Goal: Download file/media

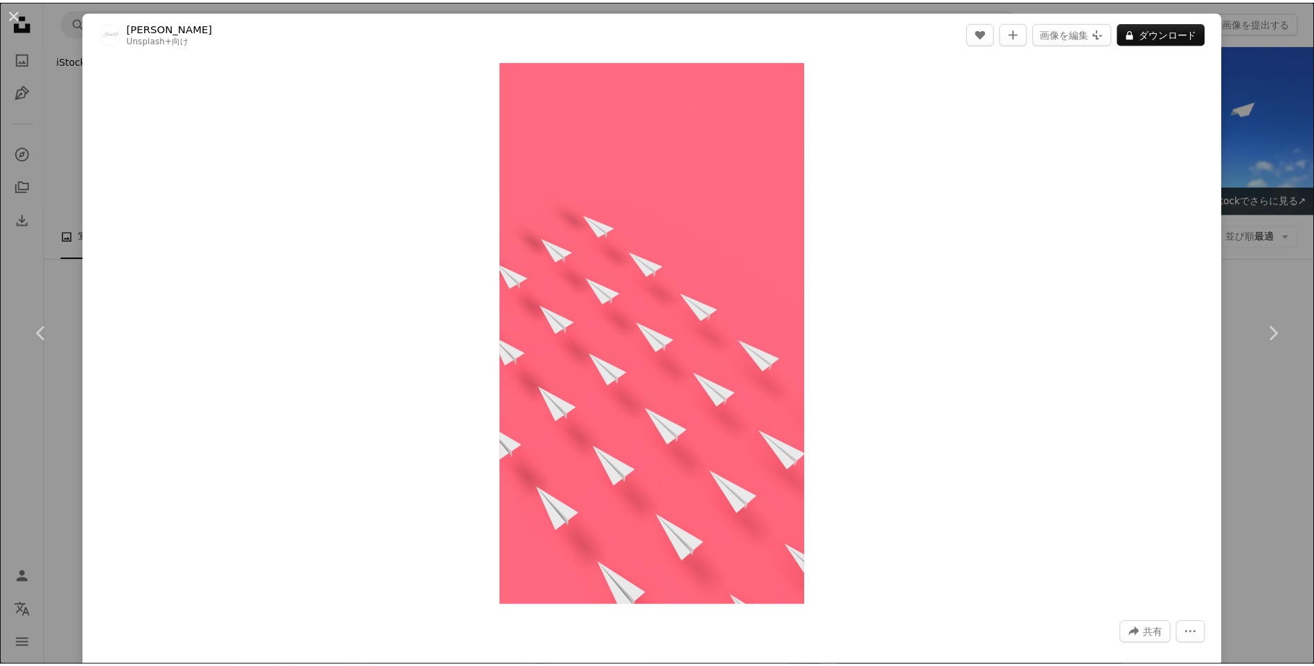
scroll to position [2444, 0]
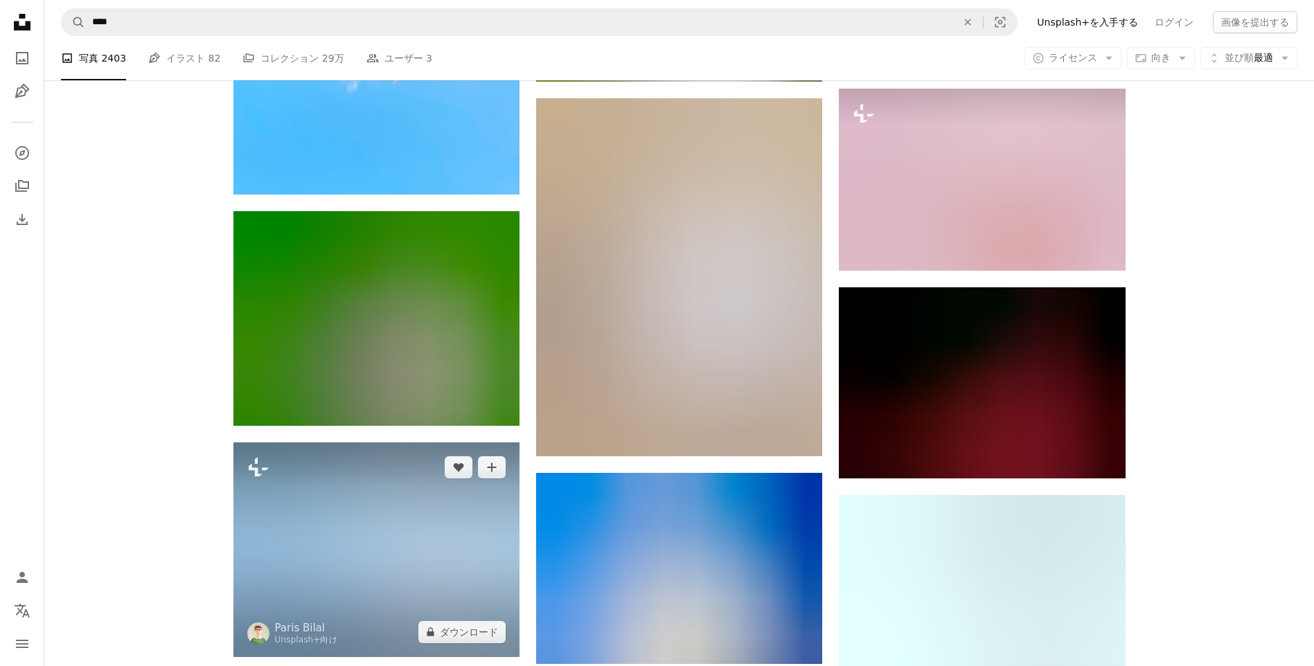
scroll to position [8538, 0]
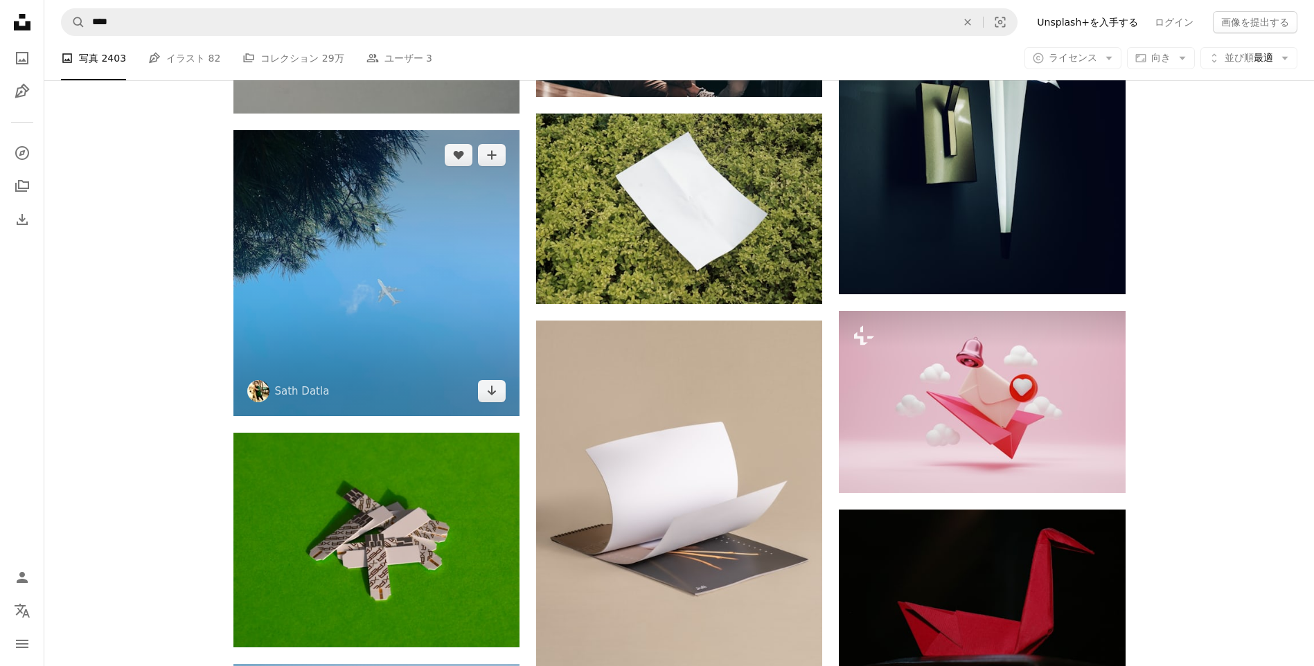
click at [424, 227] on img at bounding box center [376, 273] width 286 height 286
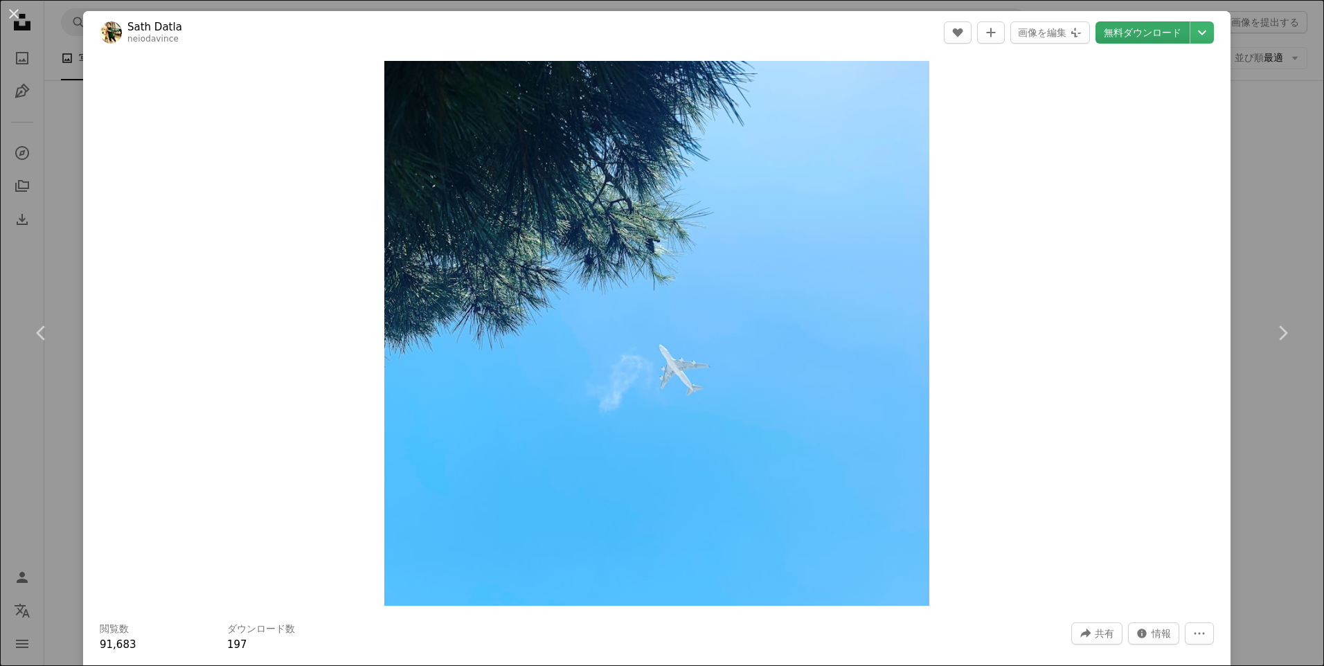
click at [1132, 23] on link "無料ダウンロード" at bounding box center [1143, 32] width 94 height 22
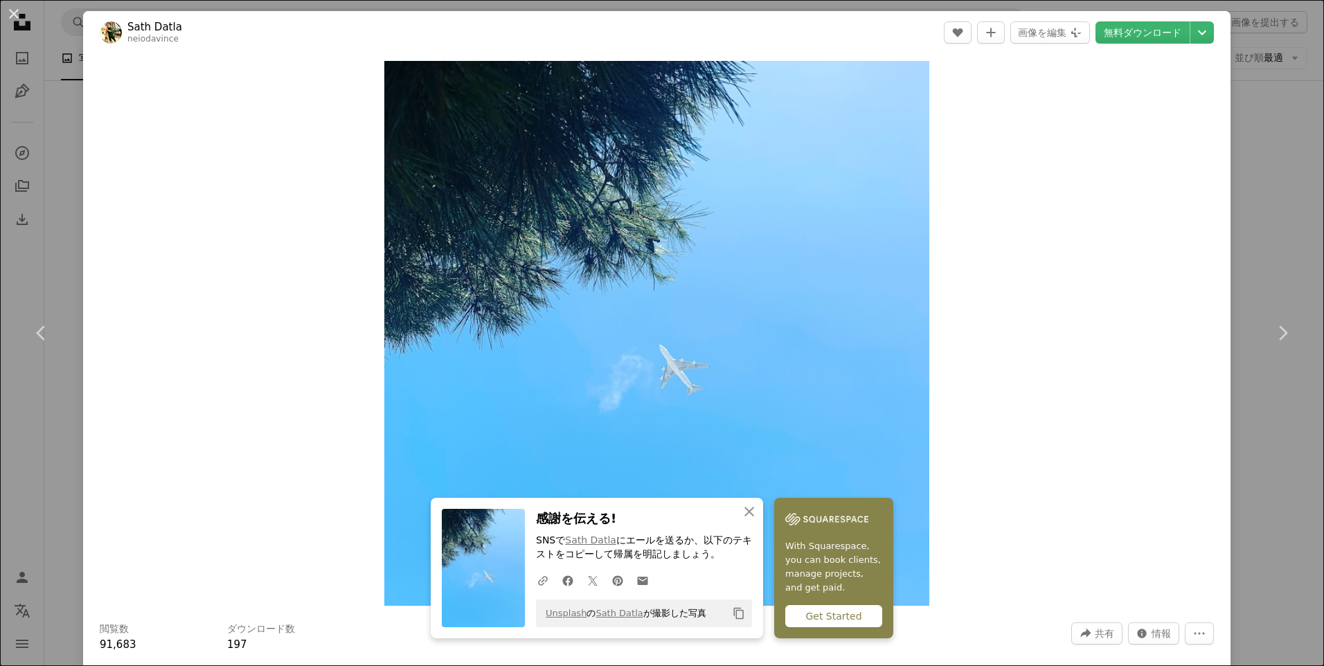
click at [1010, 391] on div "Zoom in" at bounding box center [656, 333] width 1147 height 559
click at [14, 14] on button "An X shape" at bounding box center [14, 14] width 17 height 17
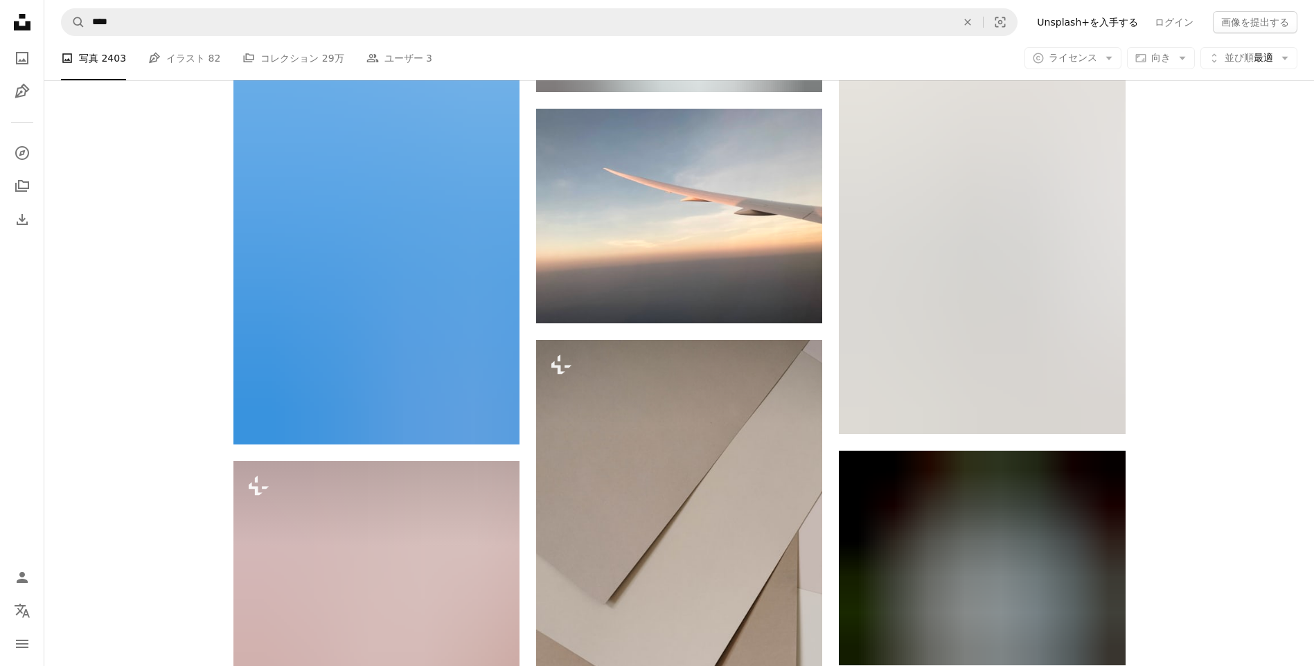
scroll to position [14459, 0]
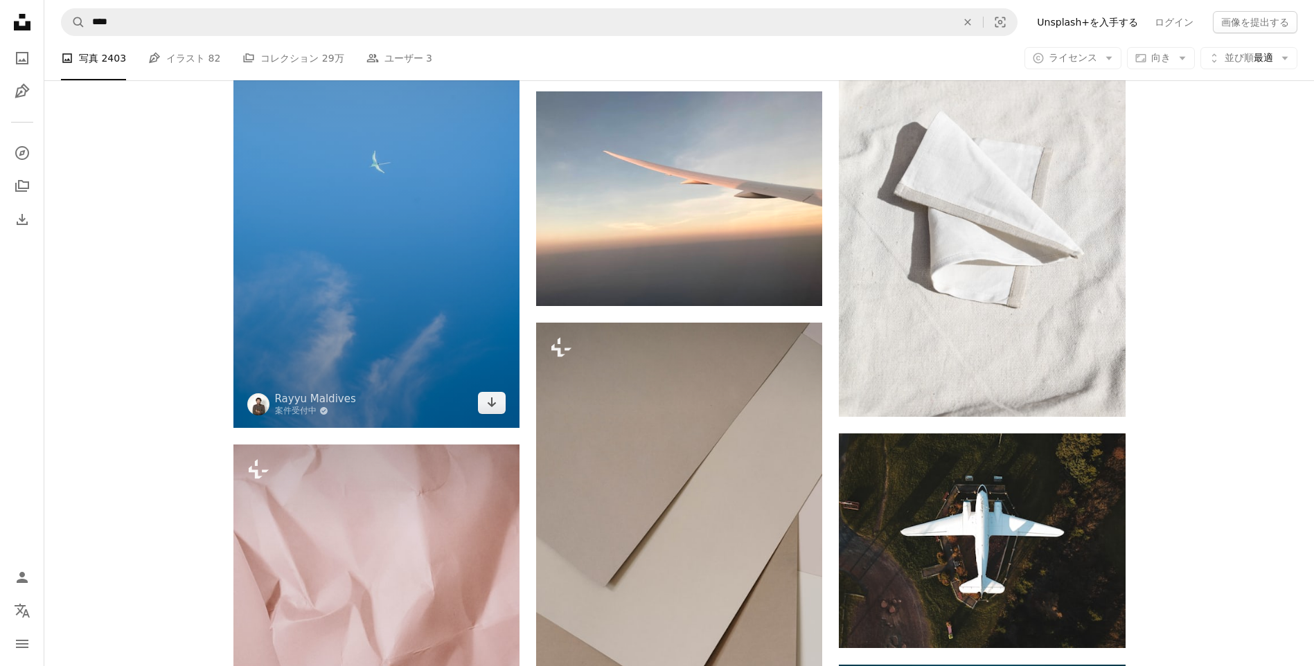
click at [416, 352] on img at bounding box center [376, 155] width 286 height 543
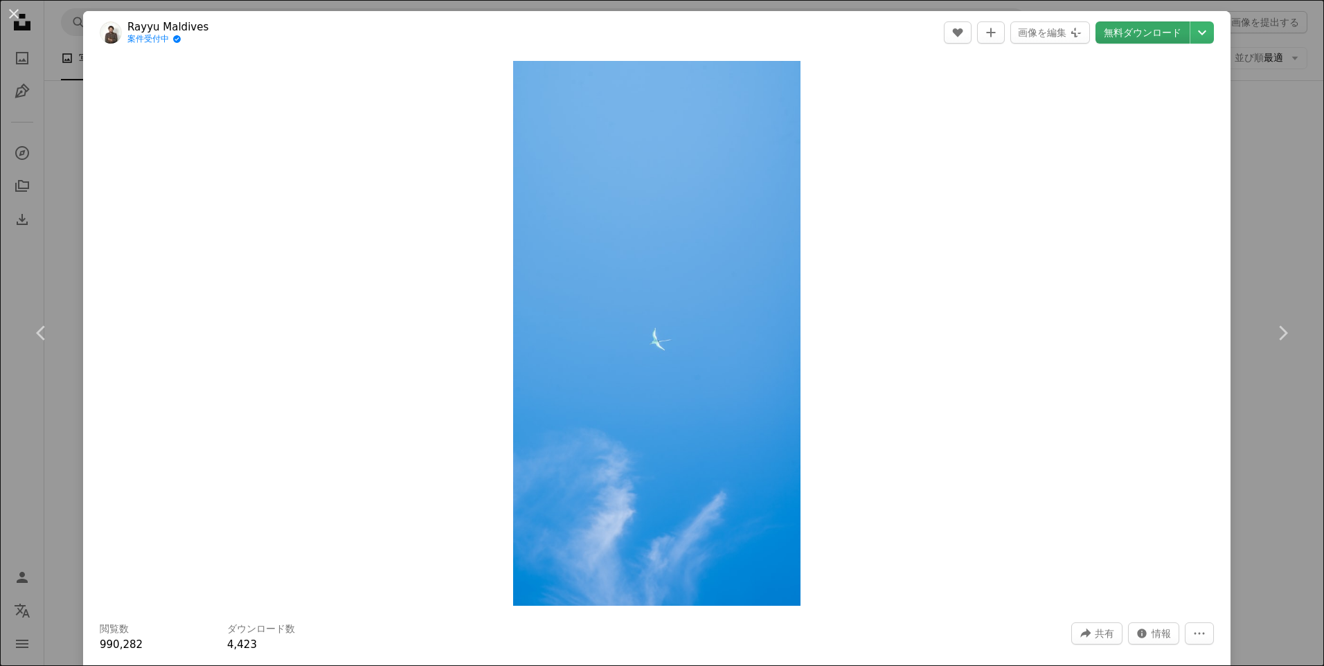
click at [1114, 25] on link "無料ダウンロード" at bounding box center [1143, 32] width 94 height 22
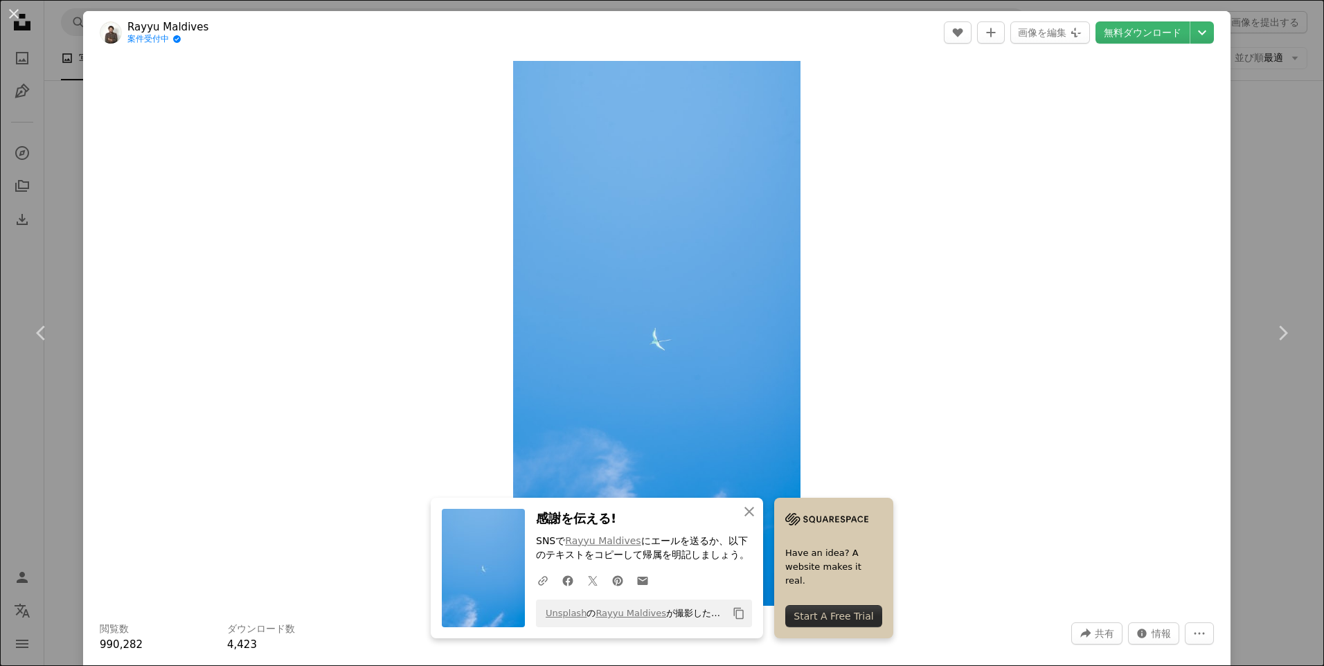
drag, startPoint x: 16, startPoint y: 13, endPoint x: 380, endPoint y: 236, distance: 427.1
click at [16, 13] on button "An X shape" at bounding box center [14, 14] width 17 height 17
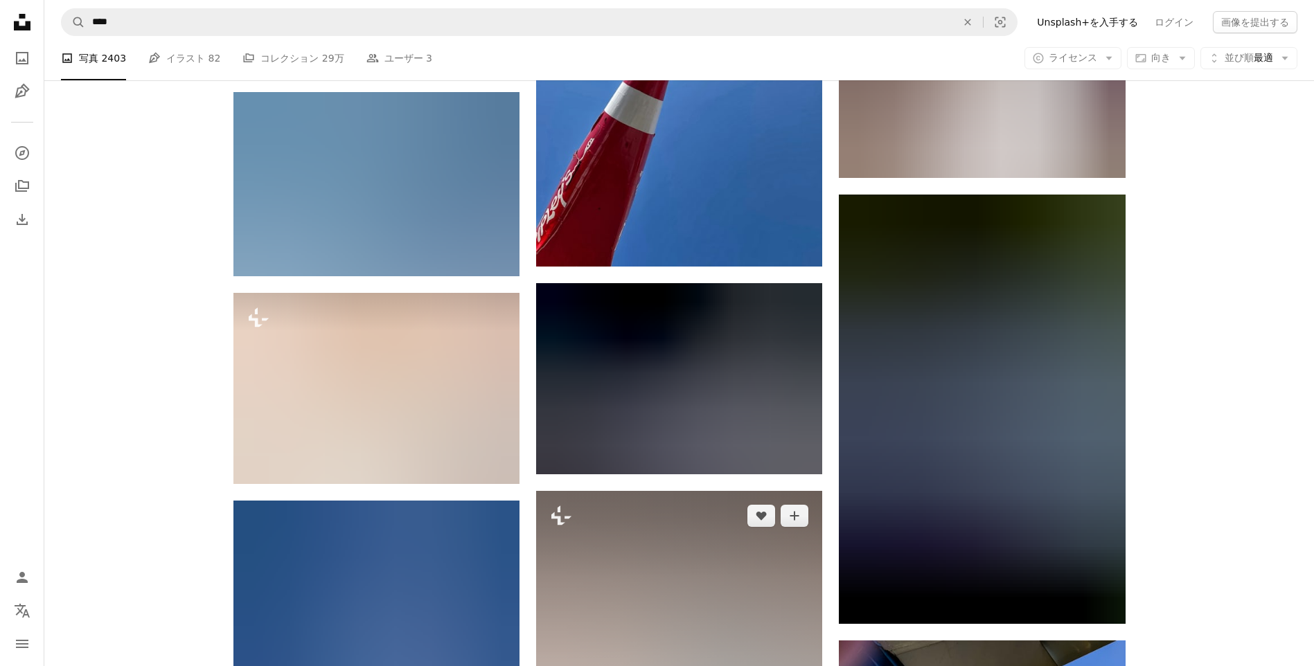
scroll to position [29901, 0]
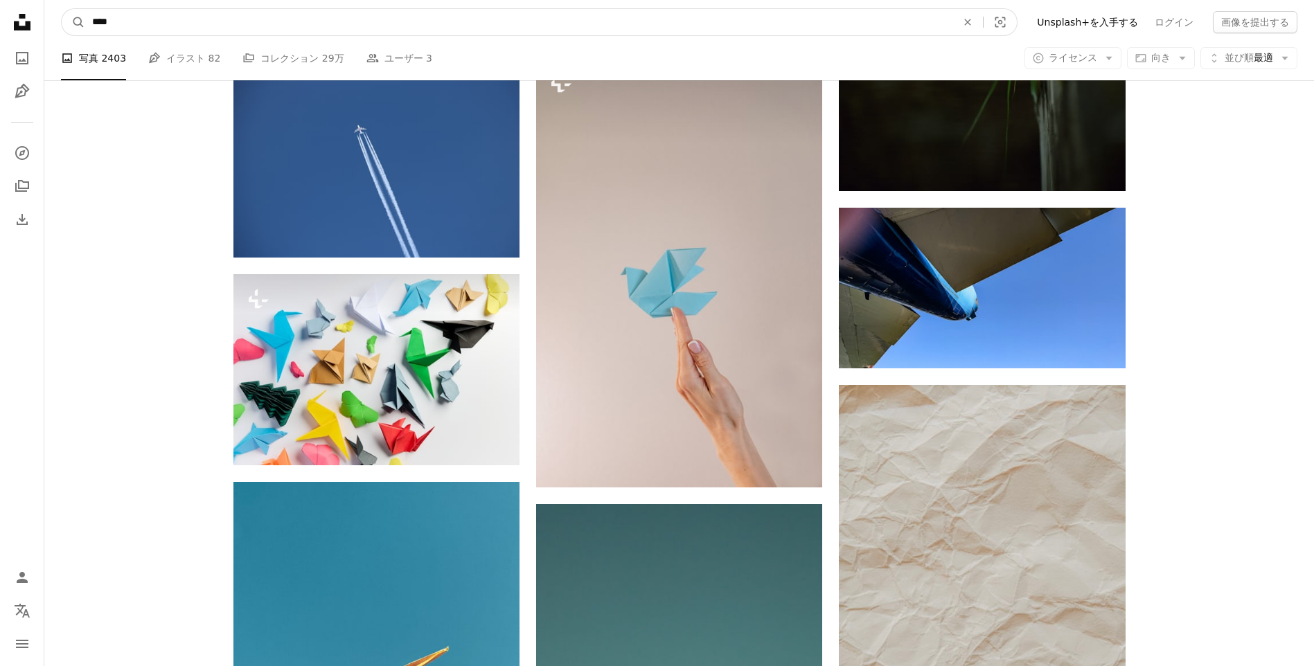
drag, startPoint x: 175, startPoint y: 28, endPoint x: 0, endPoint y: 40, distance: 175.6
type input "***"
click button "A magnifying glass" at bounding box center [74, 22] width 24 height 26
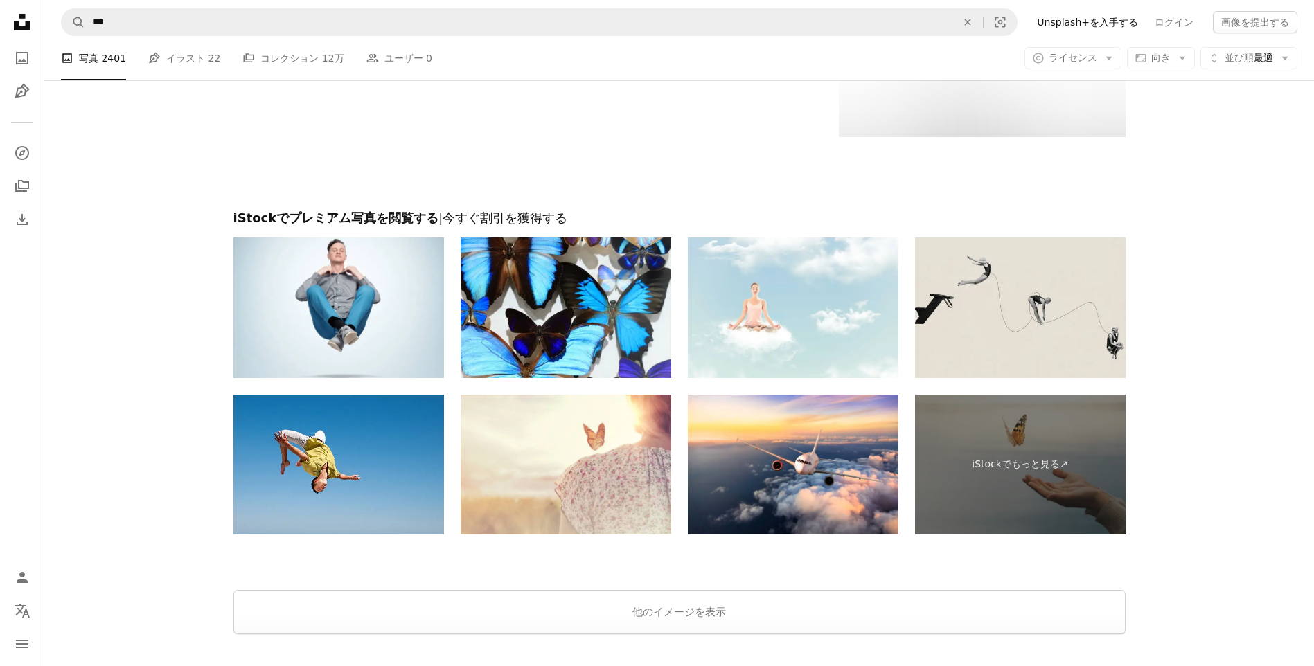
scroll to position [2832, 0]
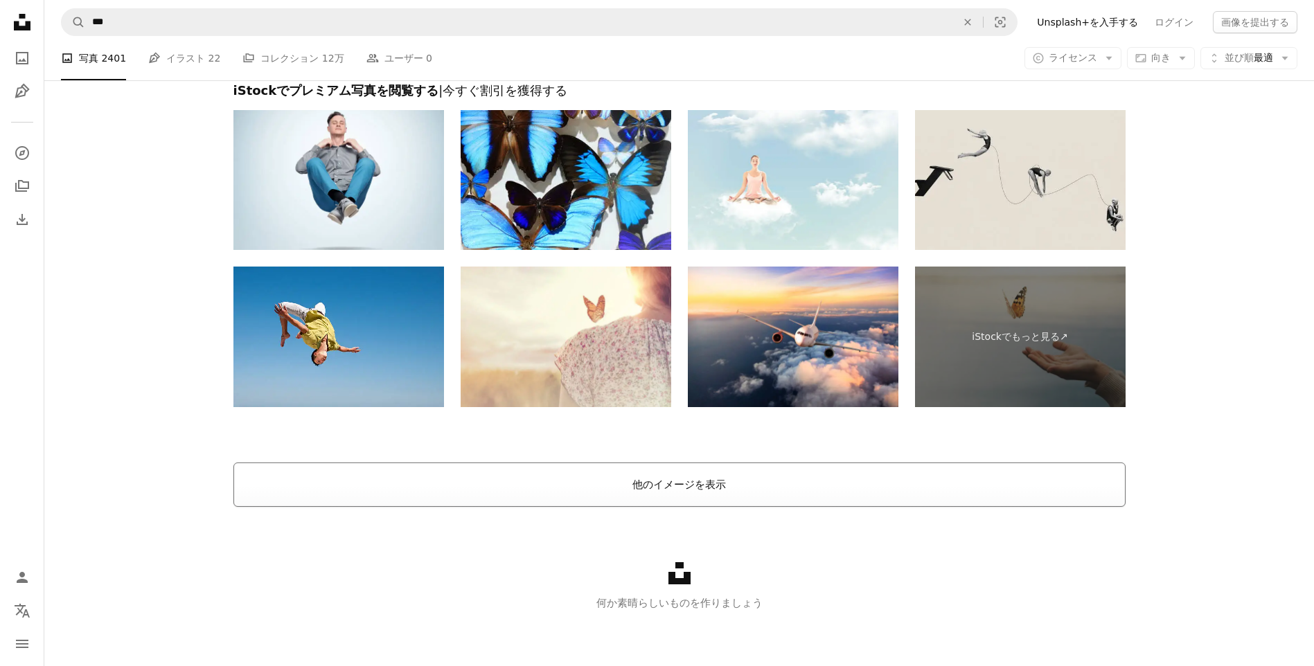
click at [744, 486] on button "他のイメージを表示" at bounding box center [679, 485] width 892 height 44
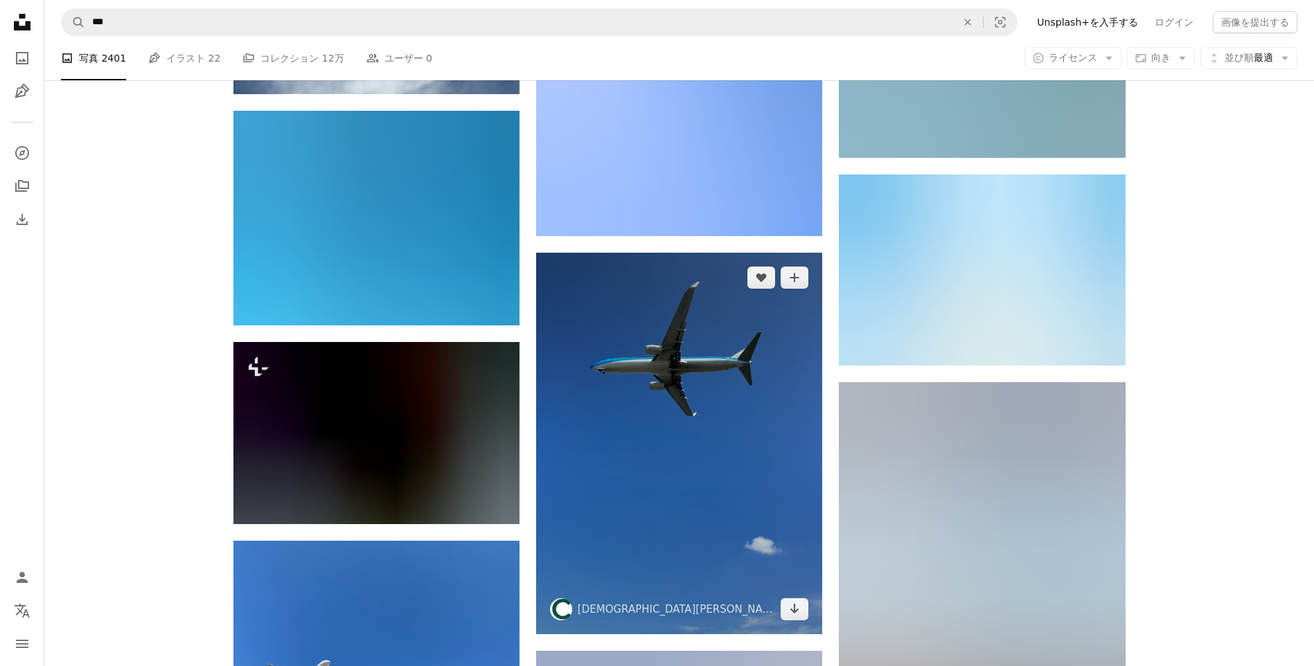
scroll to position [4563, 0]
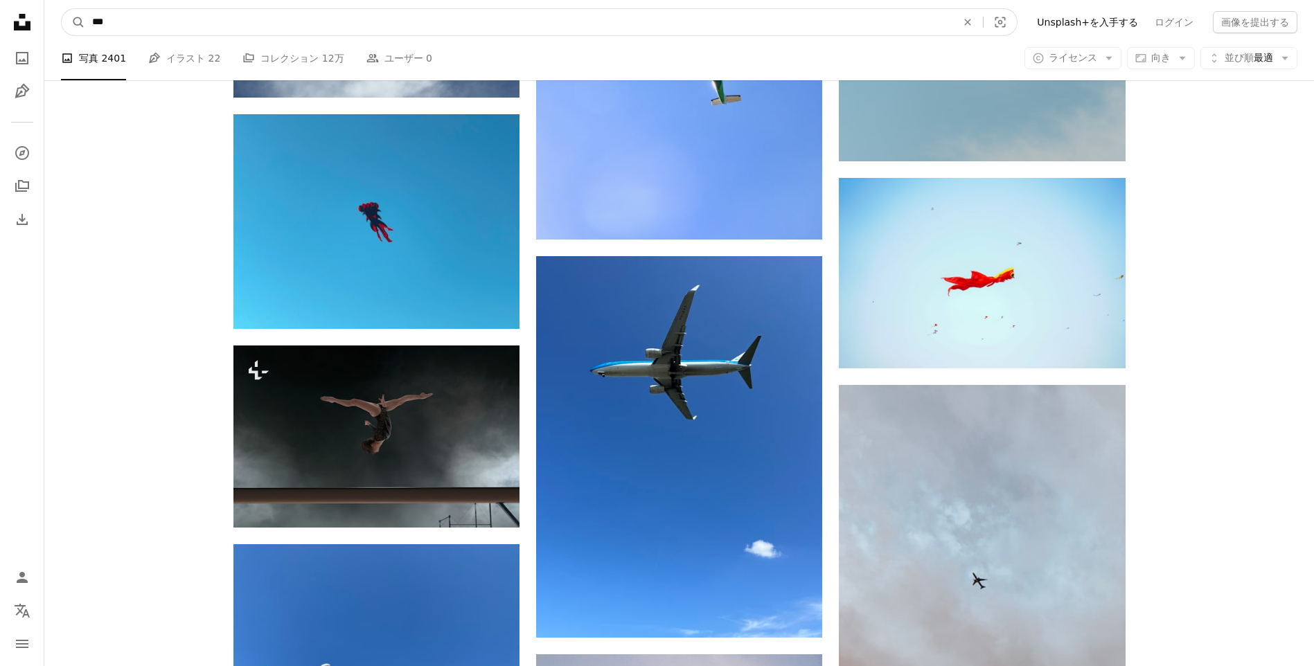
drag, startPoint x: 87, startPoint y: 16, endPoint x: 40, endPoint y: 1, distance: 48.8
click at [58, 8] on nav "A magnifying glass *** An X shape Visual search Filters Unsplash+を入手する ログイン 画像を…" at bounding box center [678, 22] width 1269 height 44
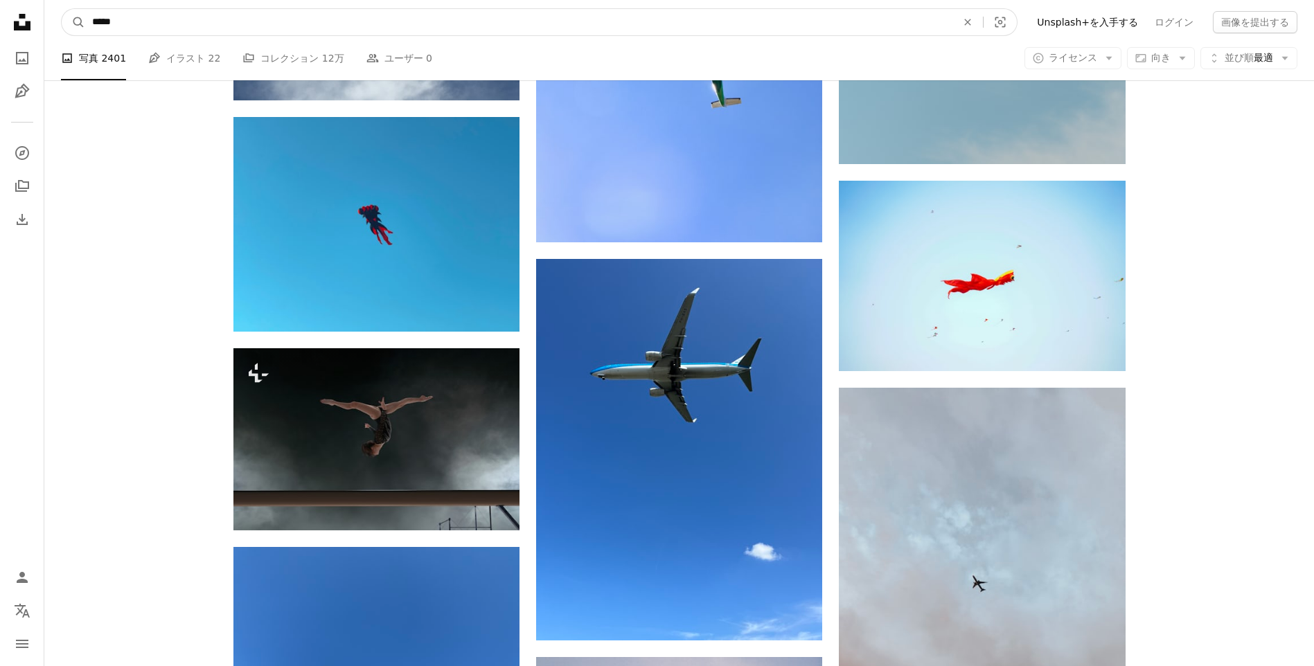
type input "****"
click button "A magnifying glass" at bounding box center [74, 22] width 24 height 26
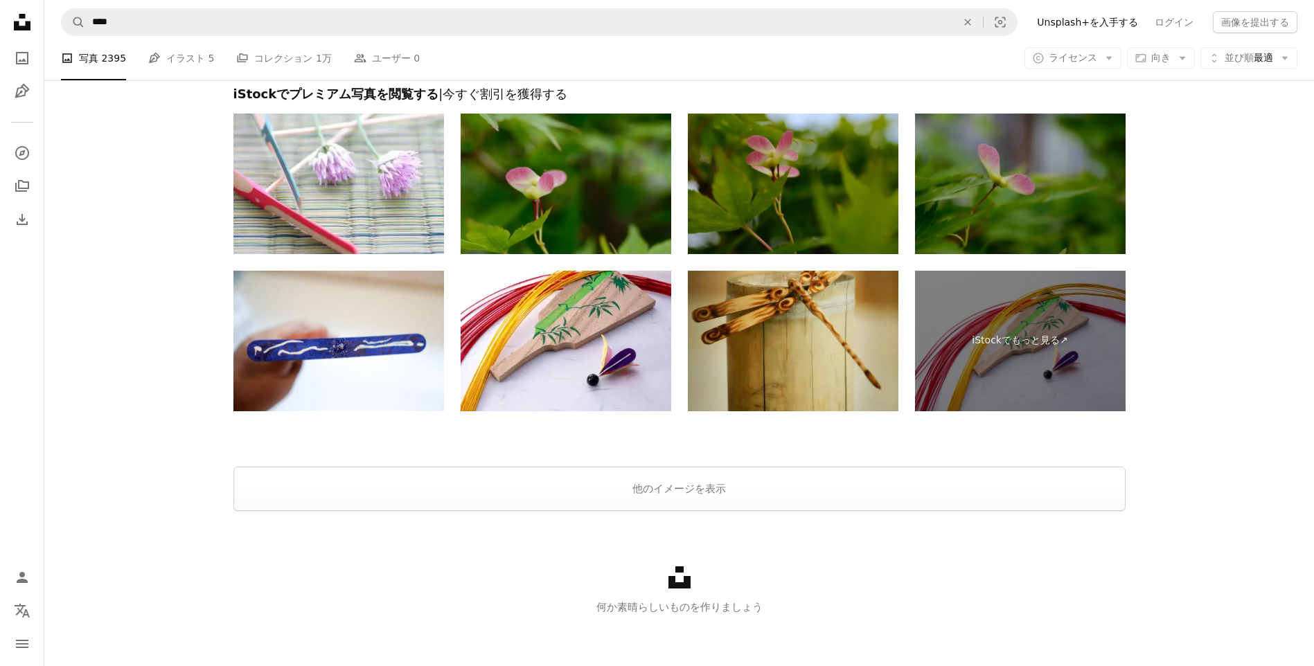
scroll to position [2719, 0]
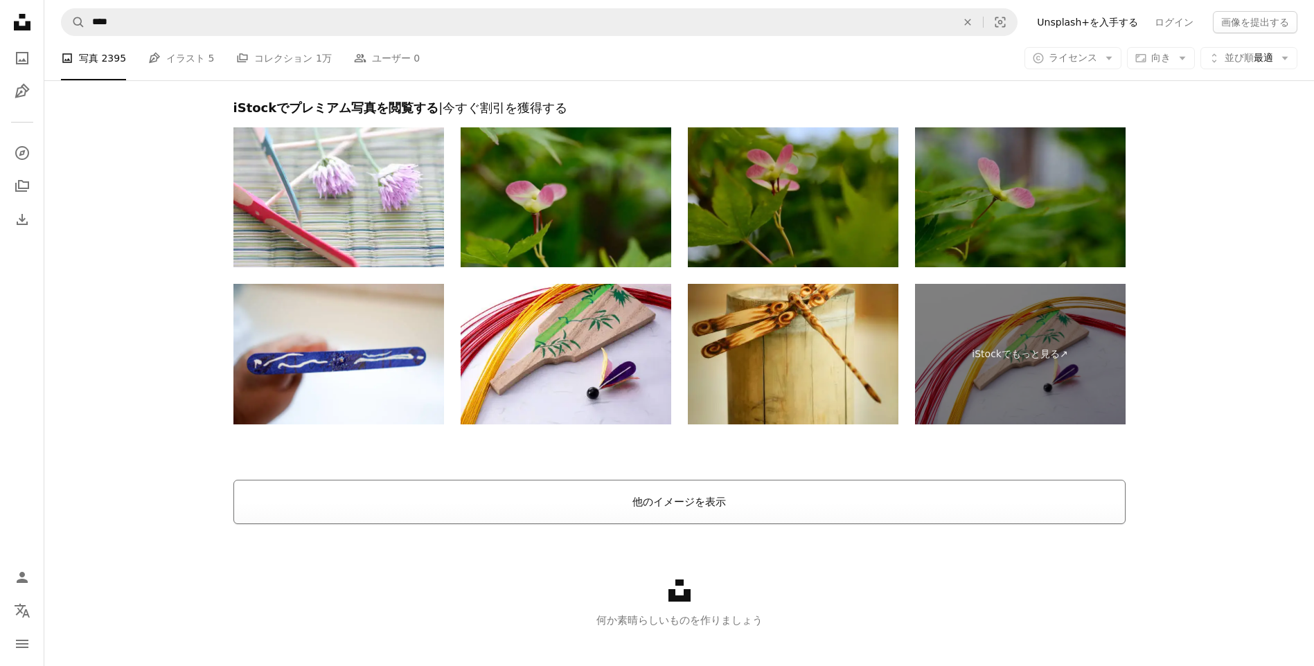
click at [728, 512] on button "他のイメージを表示" at bounding box center [679, 502] width 892 height 44
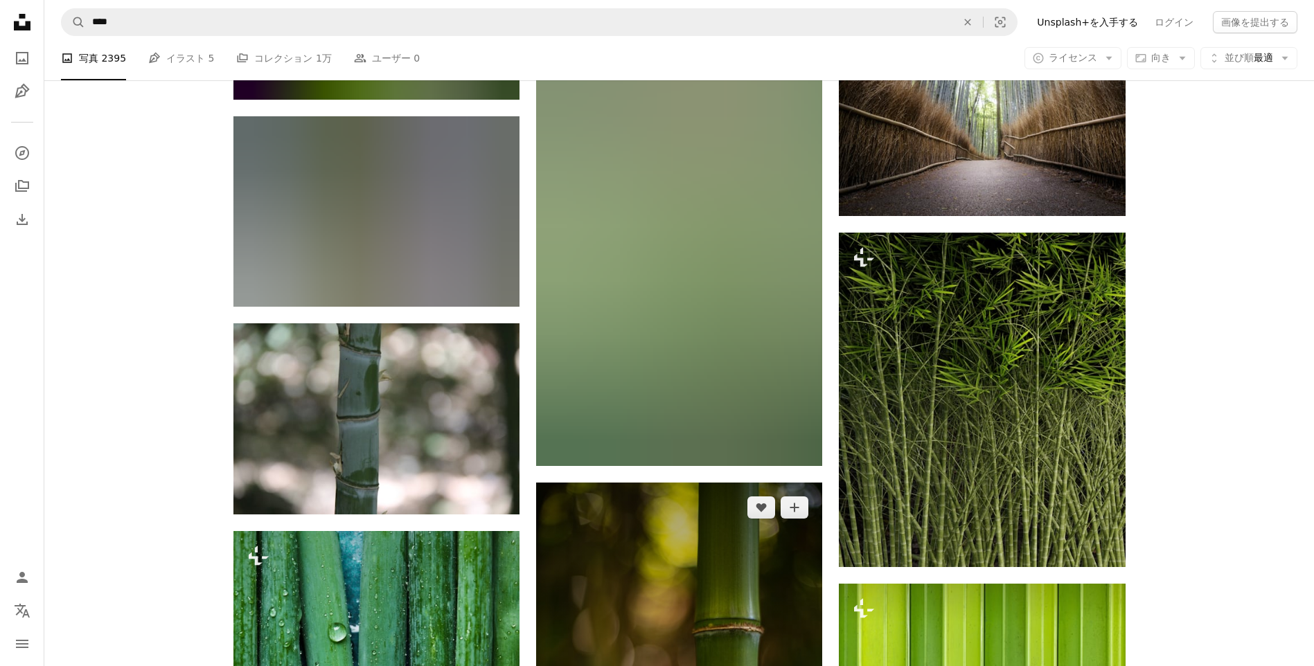
scroll to position [8570, 0]
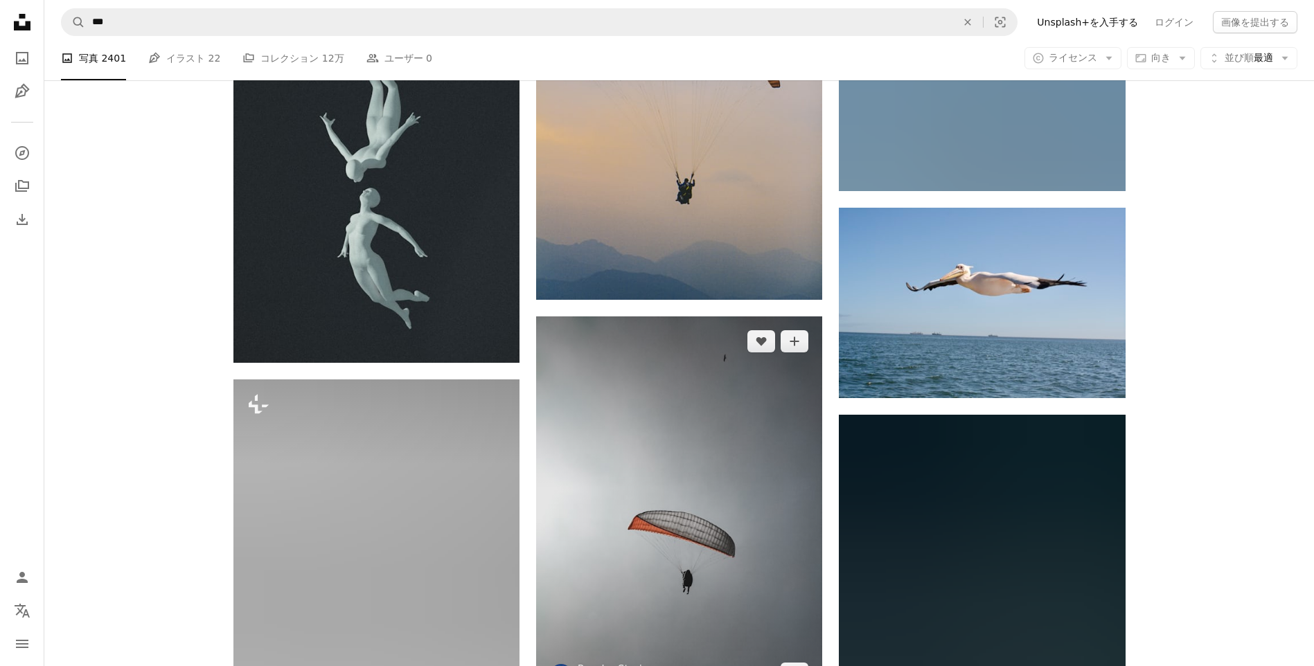
scroll to position [5582, 0]
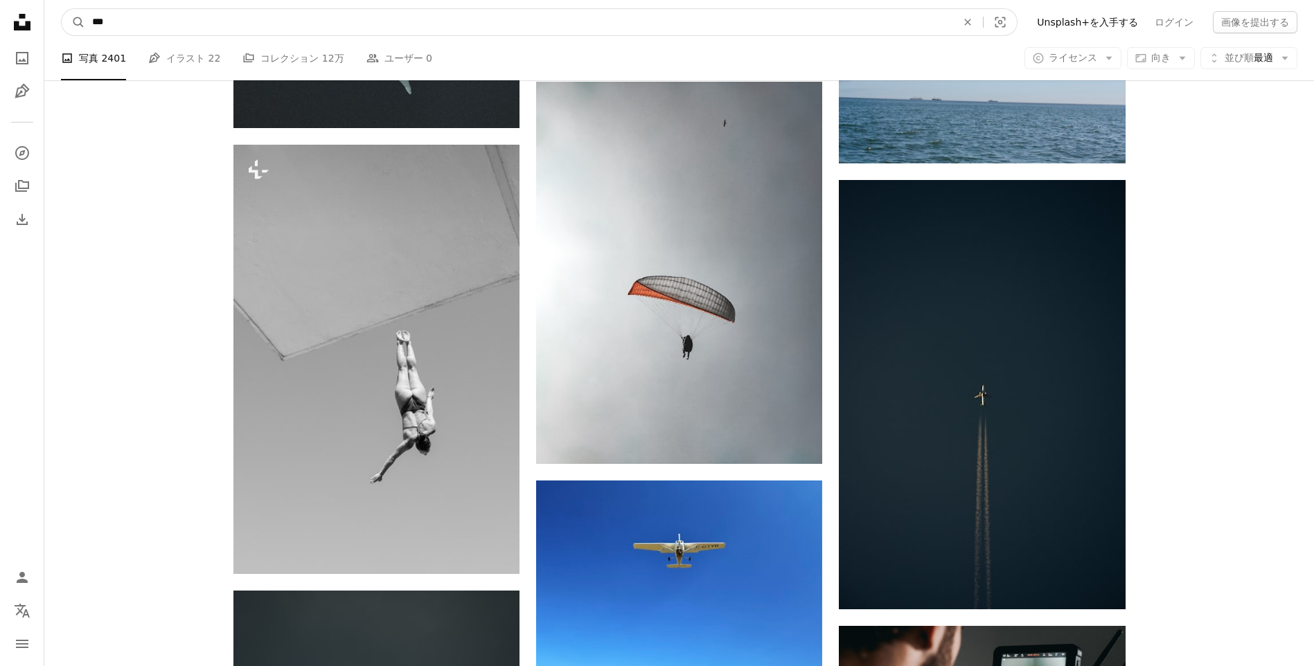
drag, startPoint x: 175, startPoint y: 35, endPoint x: 6, endPoint y: 12, distance: 171.2
type input "***"
click button "A magnifying glass" at bounding box center [74, 22] width 24 height 26
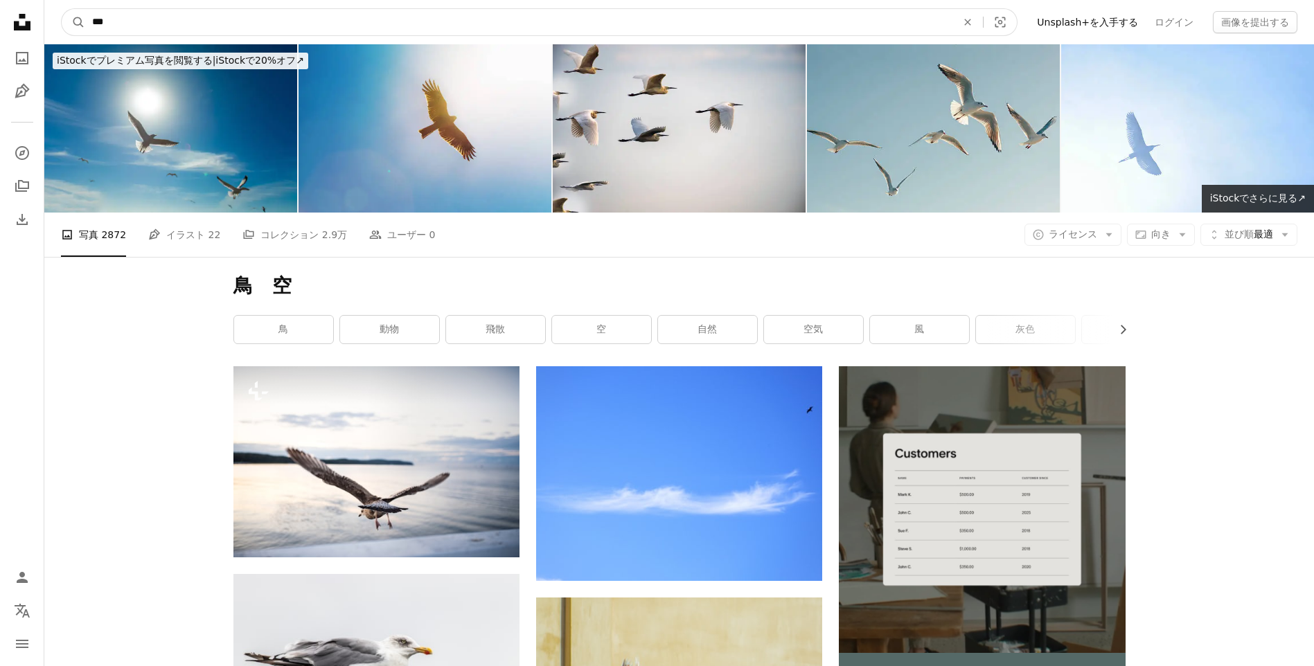
drag, startPoint x: 135, startPoint y: 26, endPoint x: 3, endPoint y: 1, distance: 133.9
type input "*****"
click button "A magnifying glass" at bounding box center [74, 22] width 24 height 26
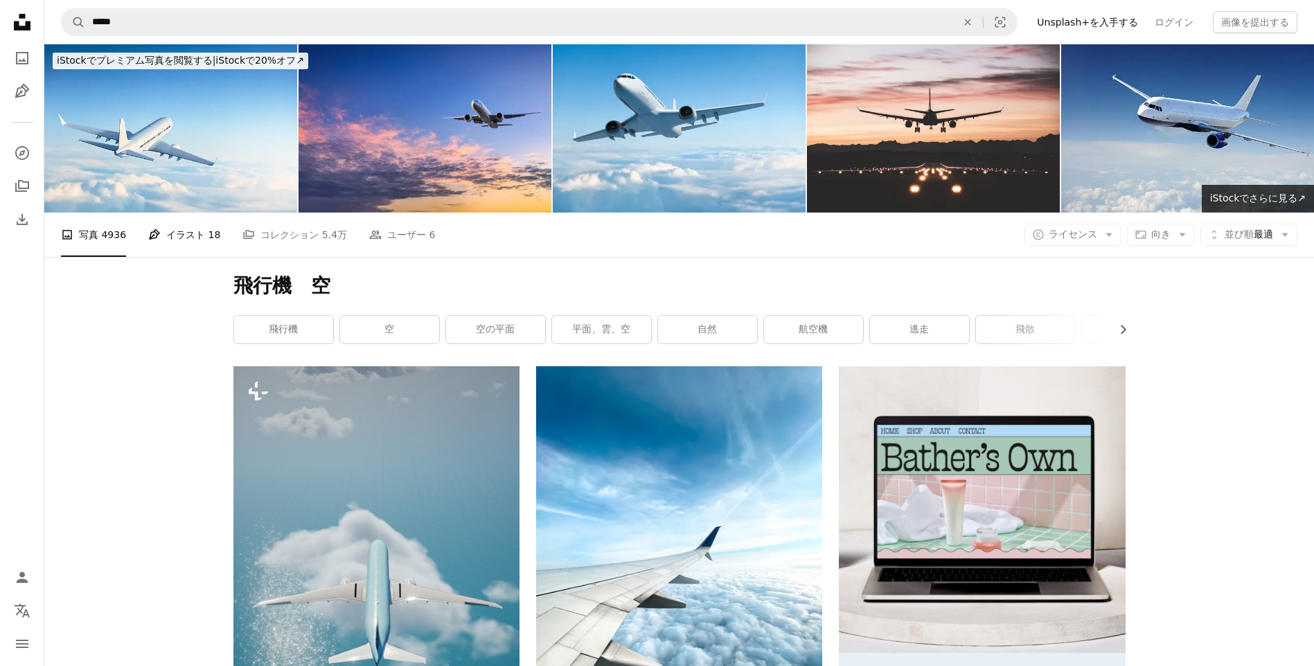
click at [154, 229] on icon "Pen Tool" at bounding box center [154, 235] width 12 height 12
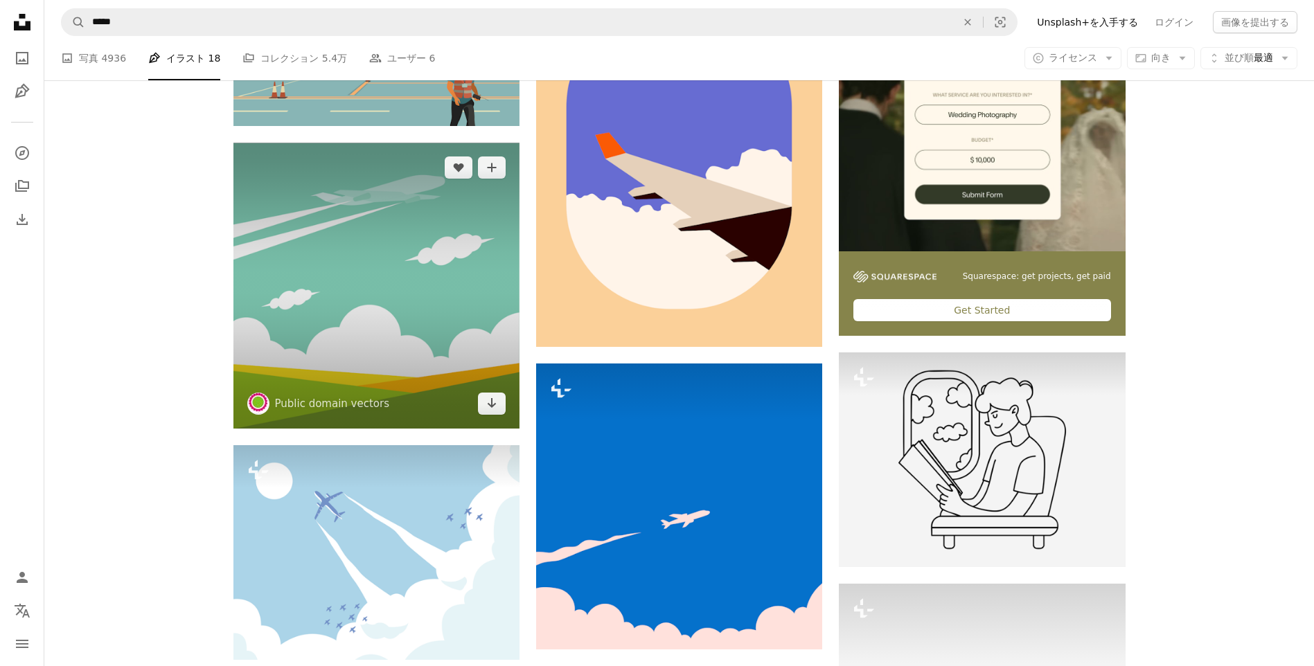
scroll to position [398, 0]
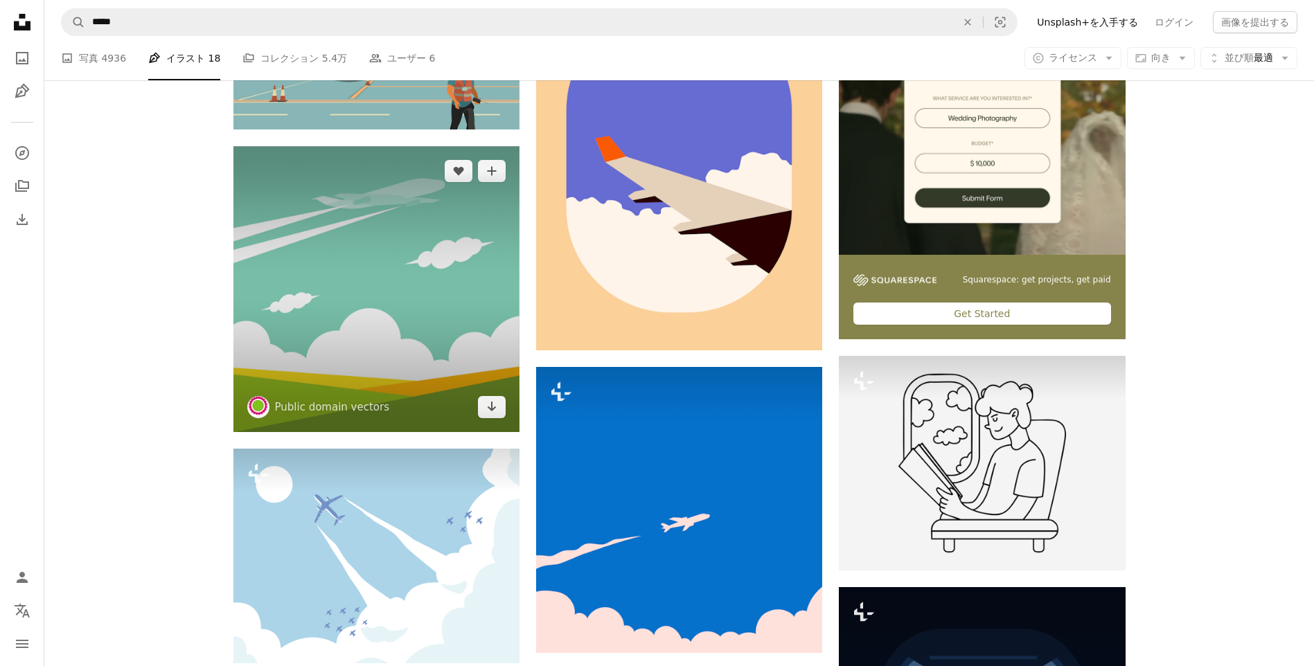
click at [477, 246] on img at bounding box center [376, 289] width 286 height 286
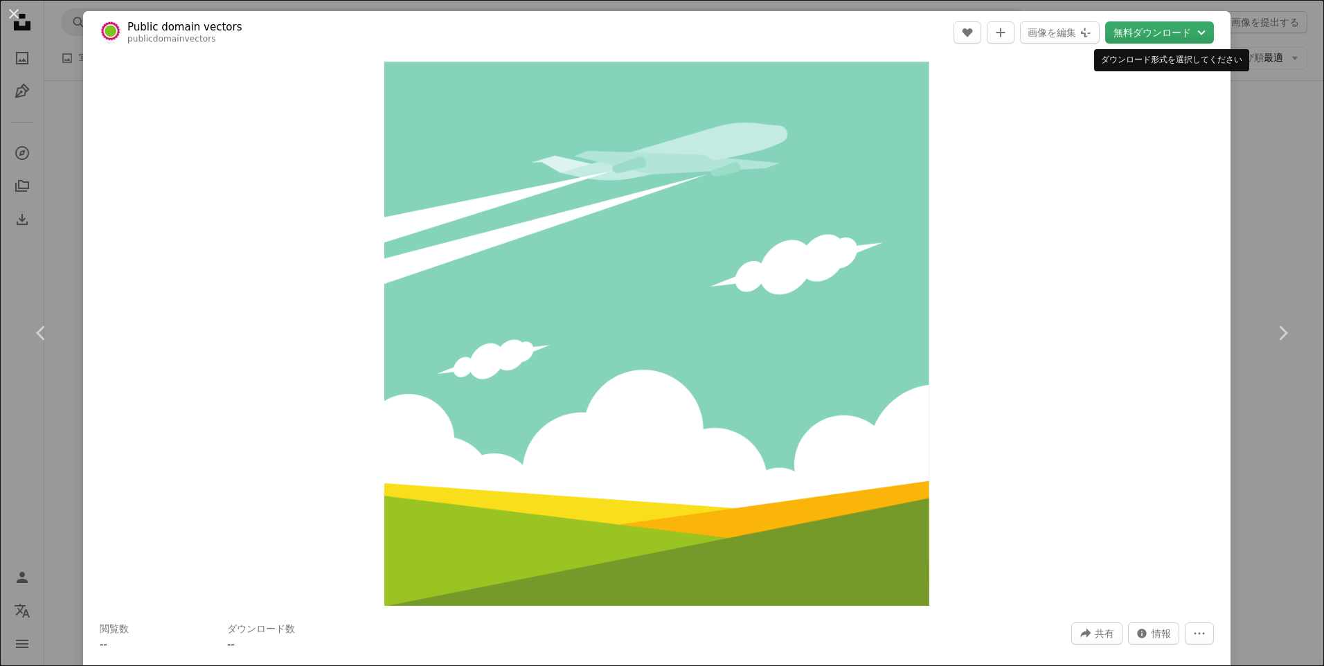
click at [1158, 33] on button "無料ダウンロード Chevron down" at bounding box center [1159, 32] width 109 height 22
click at [284, 252] on dialog "An X shape Chevron left Chevron right Public domain vectors publicdomainvectors…" at bounding box center [662, 333] width 1324 height 666
click at [10, 12] on button "An X shape" at bounding box center [14, 14] width 17 height 17
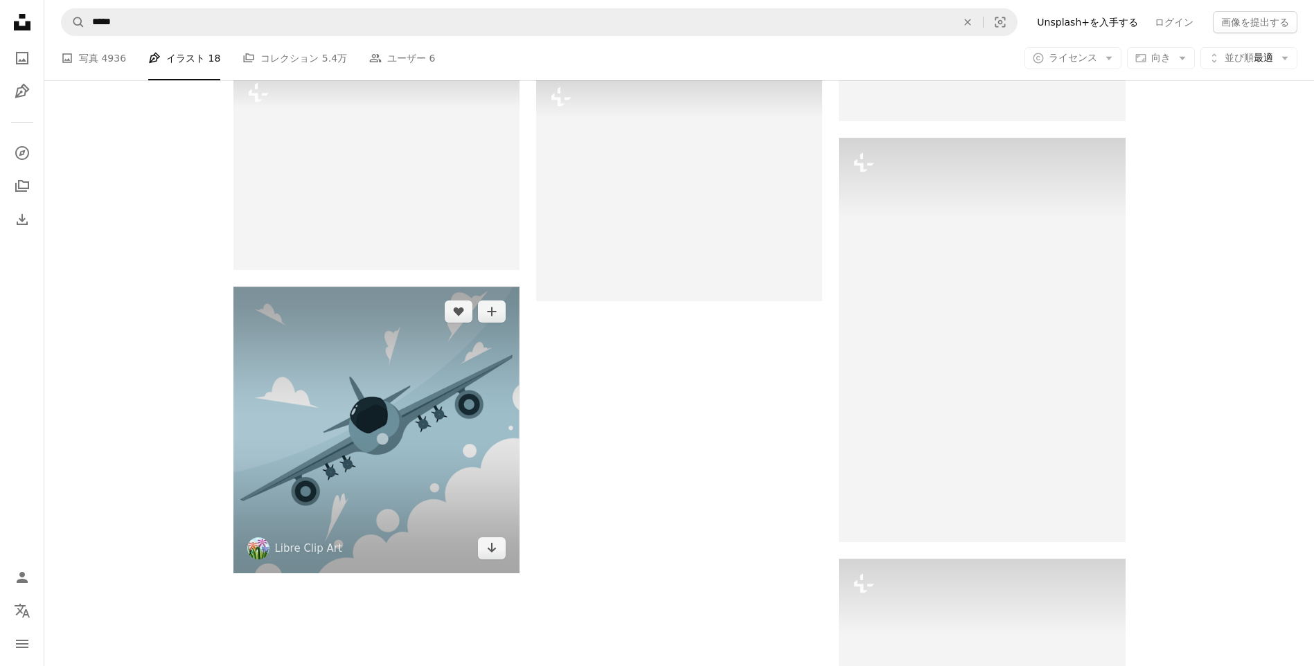
scroll to position [1922, 0]
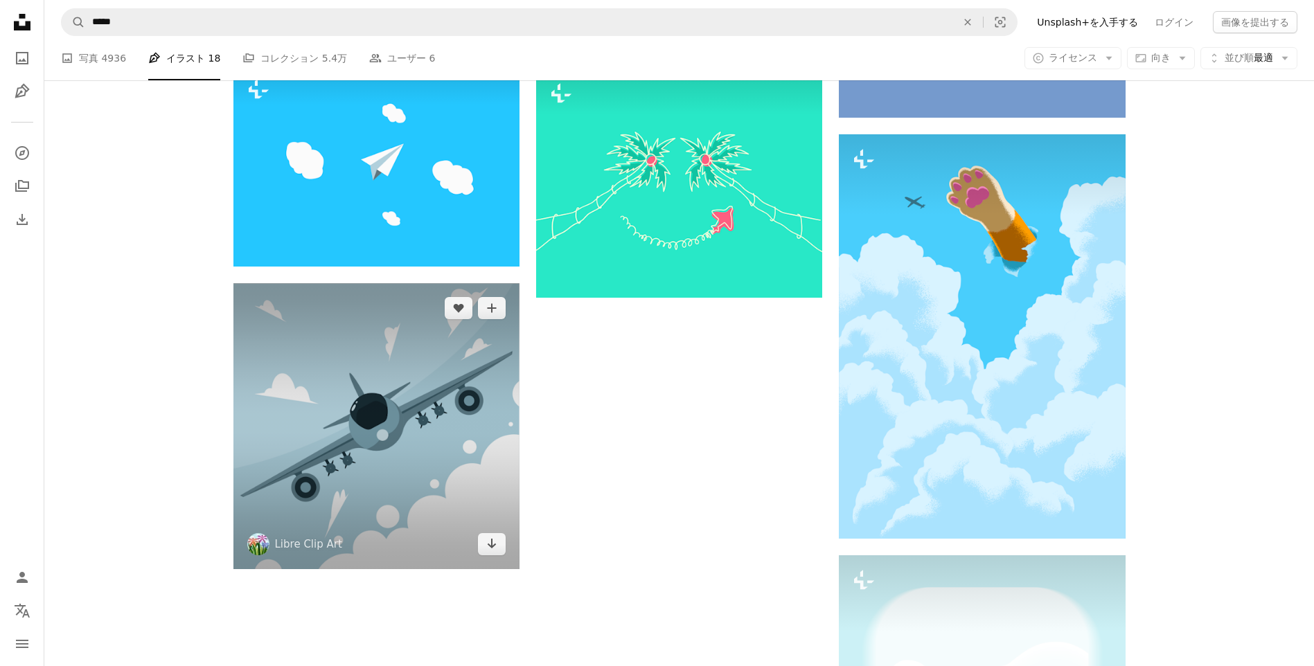
click at [451, 373] on img at bounding box center [376, 426] width 286 height 286
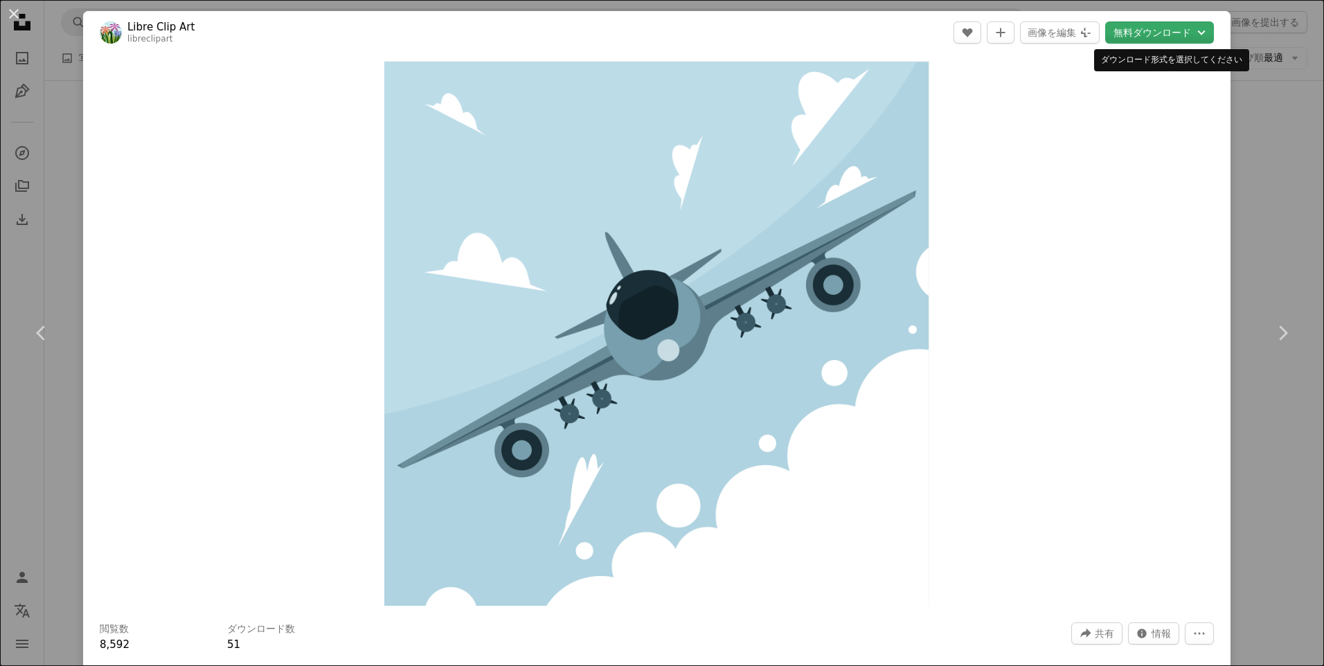
click at [1170, 35] on button "無料ダウンロード Chevron down" at bounding box center [1159, 32] width 109 height 22
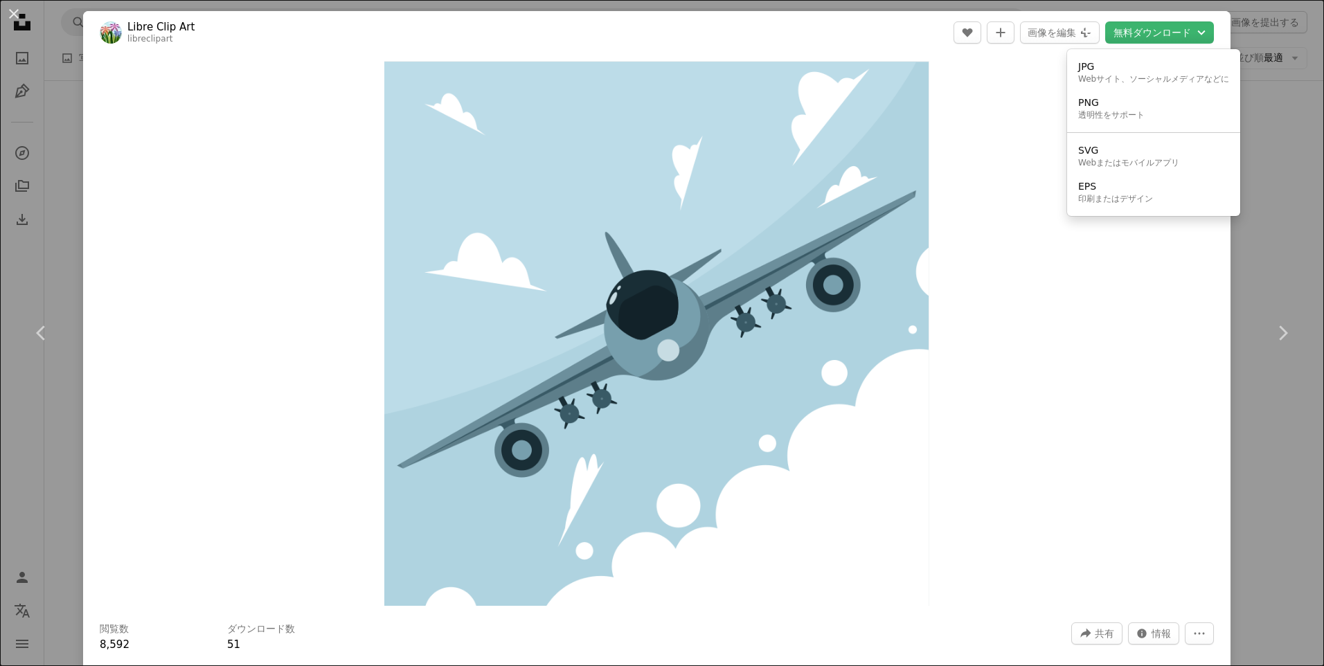
click at [12, 8] on dialog "An X shape Chevron left Chevron right Libre Clip Art libreclipart A heart A plu…" at bounding box center [662, 333] width 1324 height 666
click at [14, 8] on button "An X shape" at bounding box center [14, 14] width 17 height 17
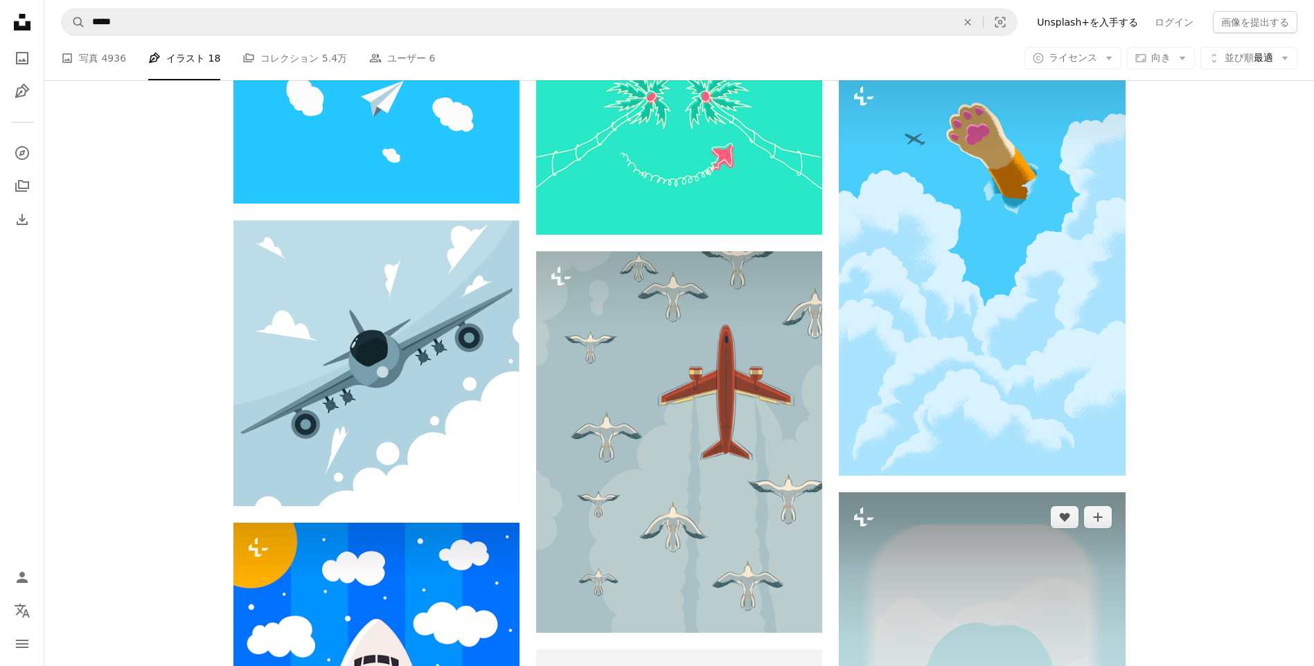
scroll to position [2285, 0]
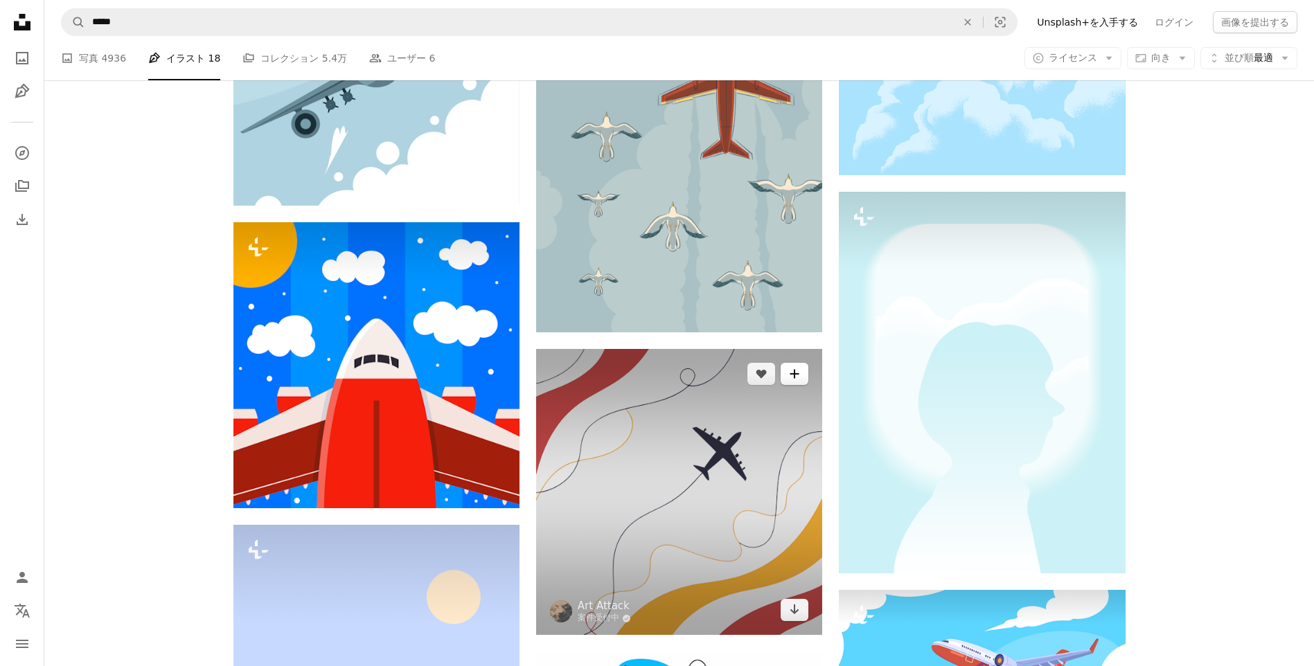
click at [790, 373] on icon "コレクションに追加する" at bounding box center [794, 373] width 9 height 9
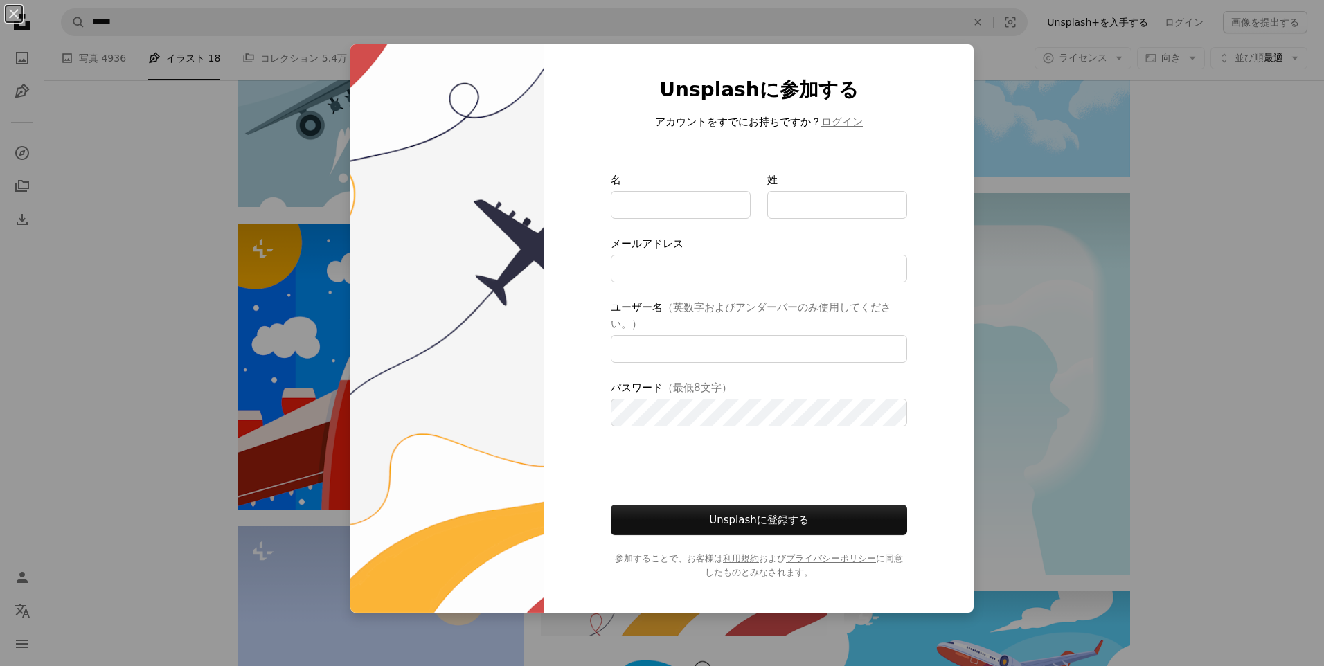
click at [1043, 434] on div "An X shape Unsplashに参加する アカウントをすでにお持ちですか？ ログイン 名 姓 メールアドレス ユーザー名 （英数字およびアンダーバーの…" at bounding box center [662, 333] width 1324 height 666
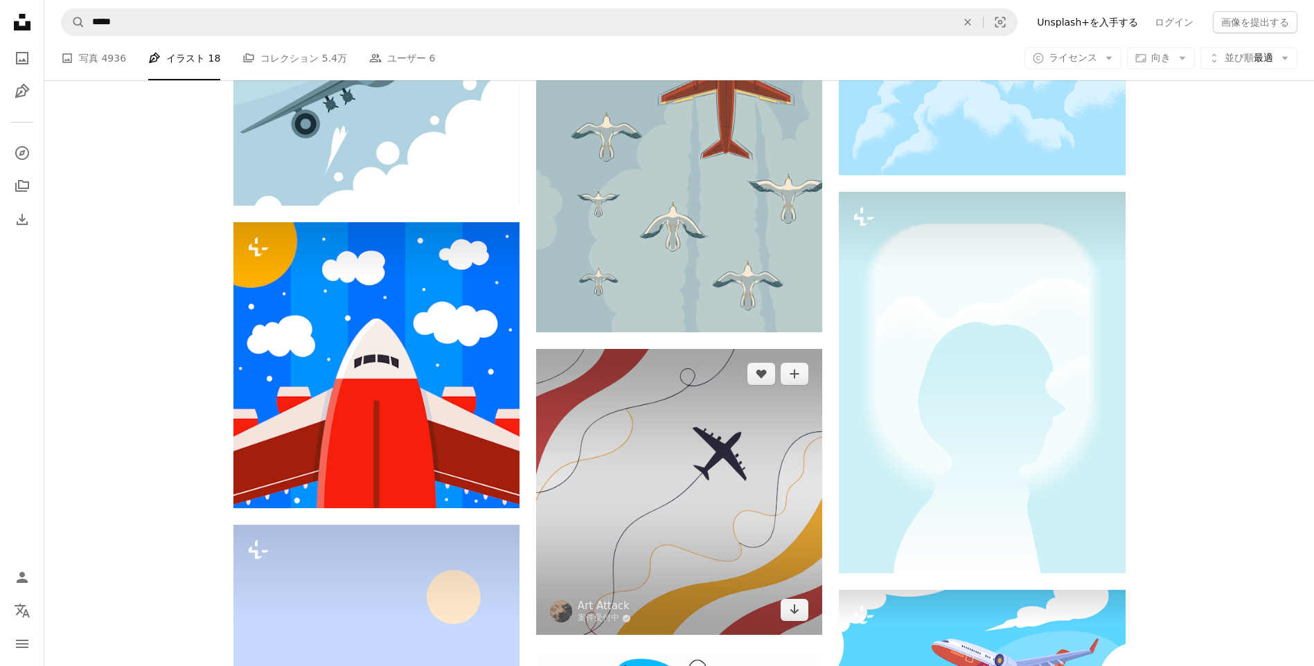
click at [727, 561] on img at bounding box center [679, 492] width 286 height 286
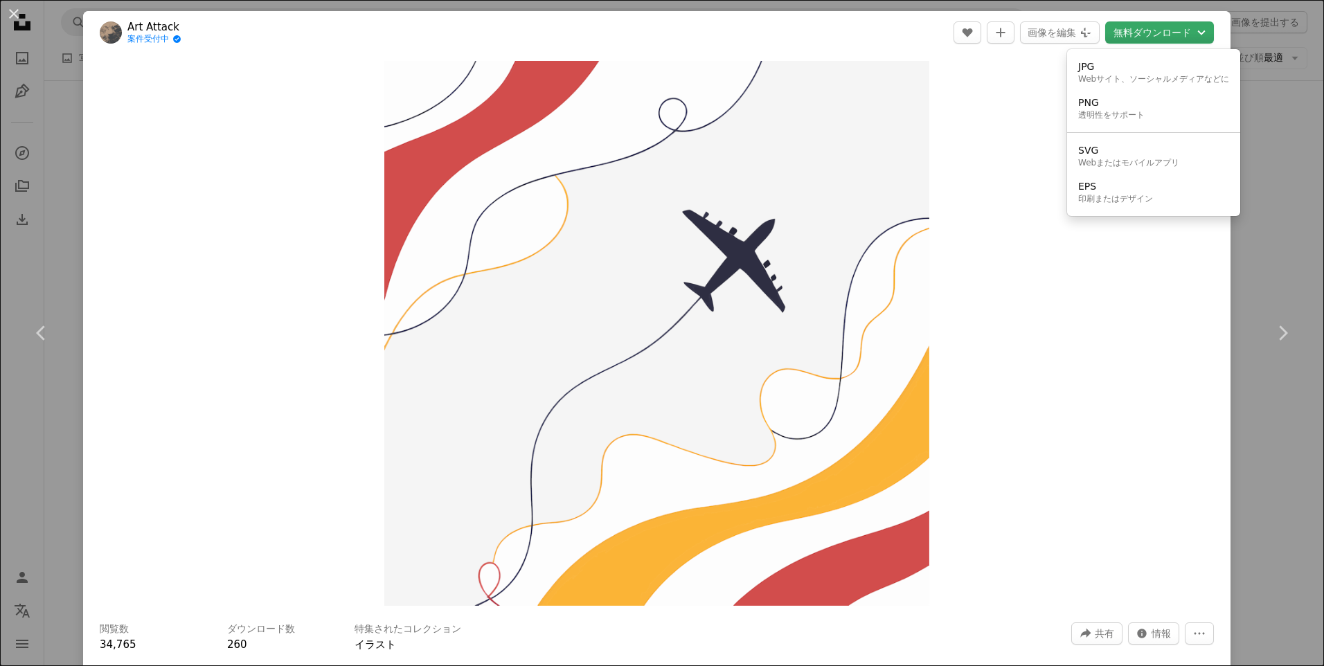
click at [1141, 31] on button "無料ダウンロード Chevron down" at bounding box center [1159, 32] width 109 height 22
click at [1143, 35] on button "無料ダウンロード Chevron down" at bounding box center [1159, 32] width 109 height 22
click at [1104, 206] on link "EPS 印刷またはデザイン" at bounding box center [1154, 193] width 162 height 36
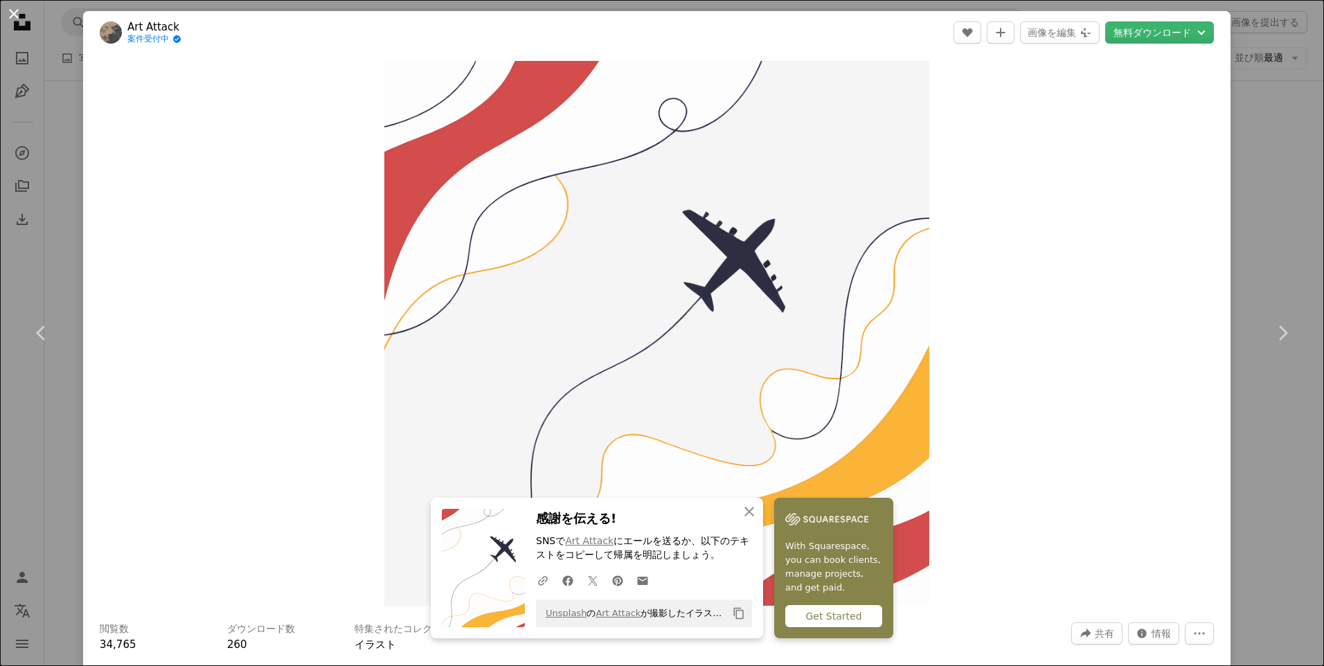
click at [17, 14] on button "An X shape" at bounding box center [14, 14] width 17 height 17
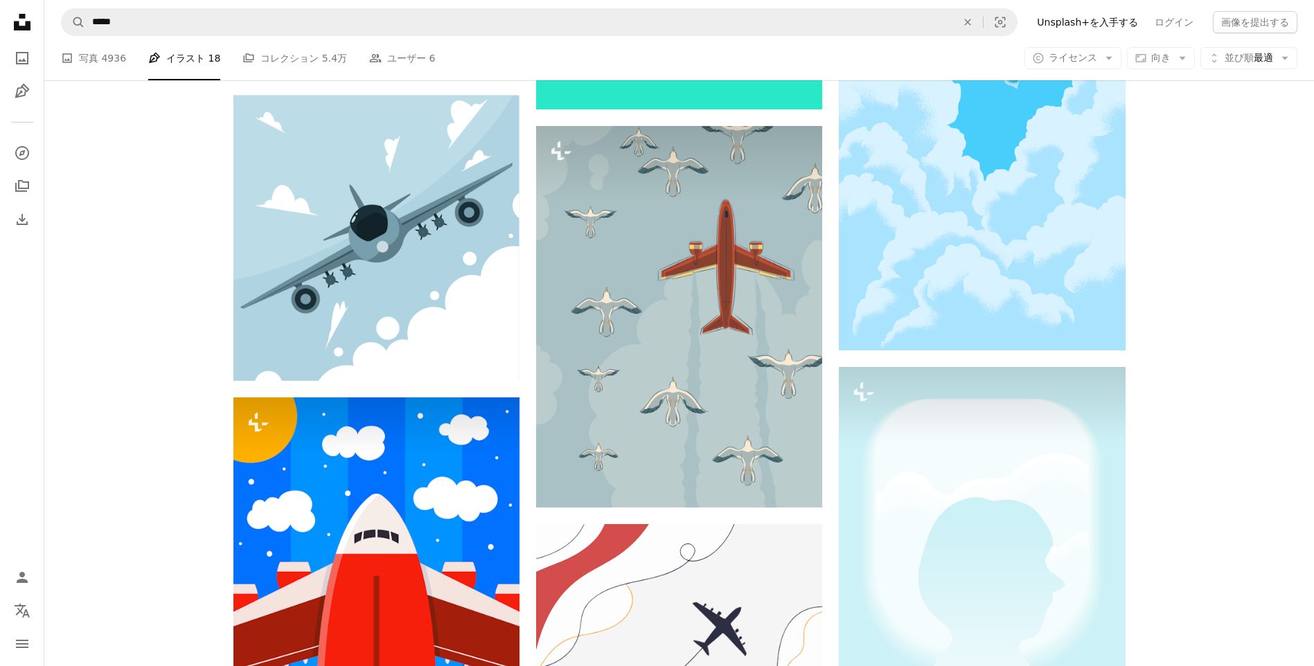
scroll to position [2095, 0]
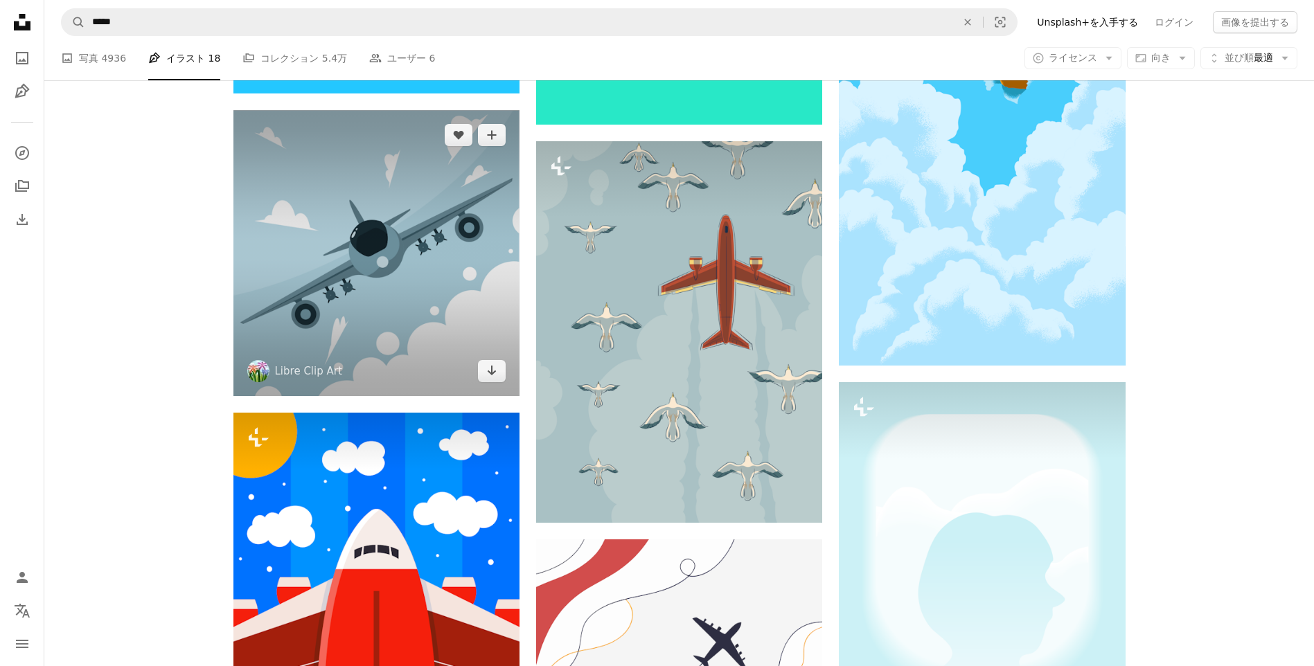
click at [438, 222] on img at bounding box center [376, 253] width 286 height 286
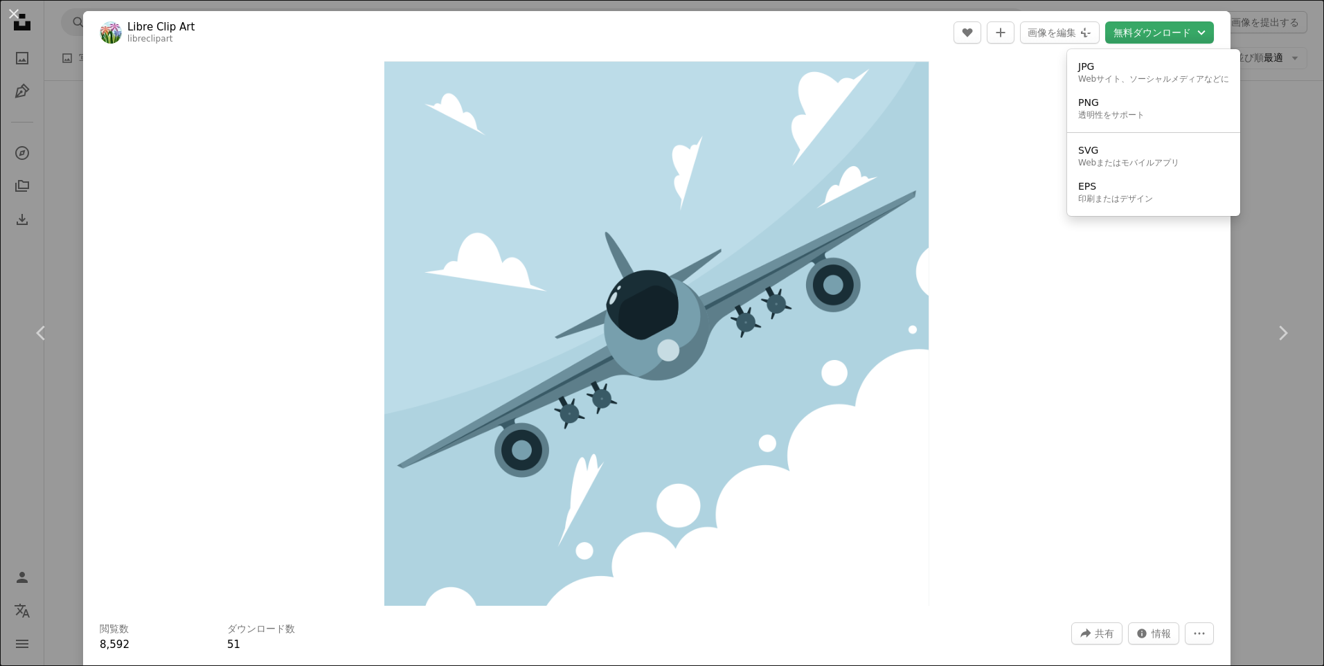
click at [1148, 32] on button "無料ダウンロード Chevron down" at bounding box center [1159, 32] width 109 height 22
click at [1085, 194] on div "印刷またはデザイン" at bounding box center [1115, 199] width 75 height 11
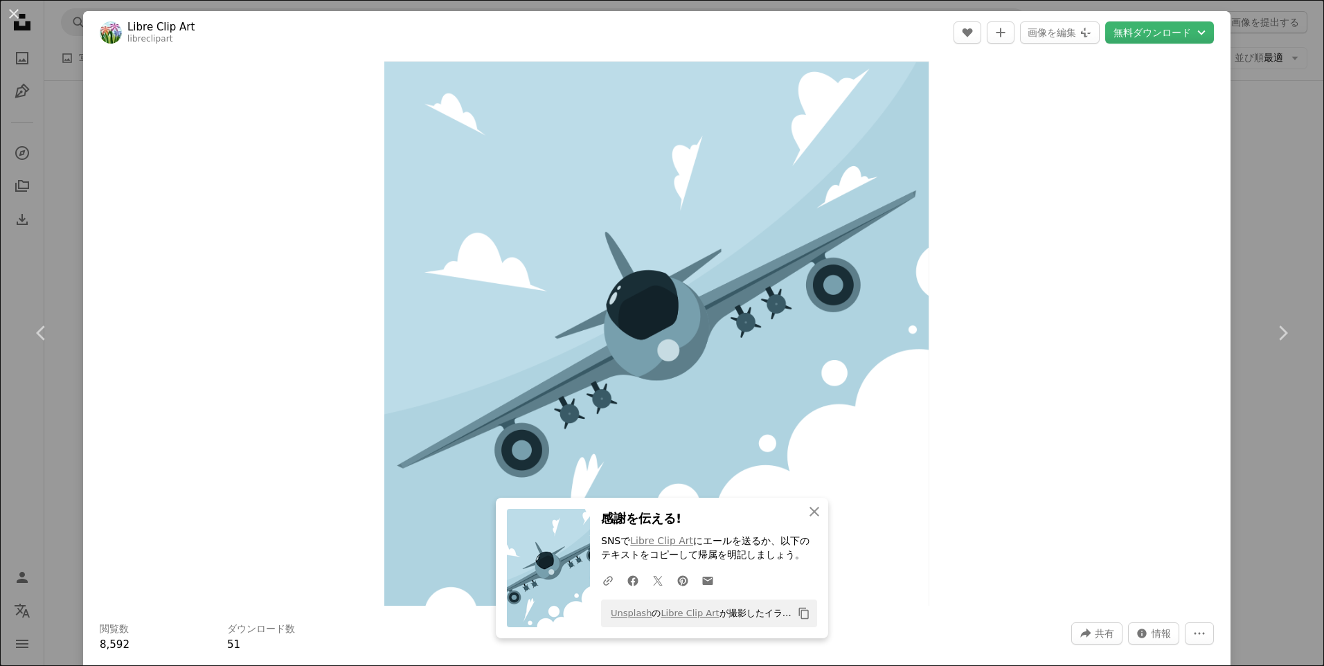
click at [298, 102] on div "Zoom in" at bounding box center [656, 333] width 1147 height 559
click at [8, 15] on button "An X shape" at bounding box center [14, 14] width 17 height 17
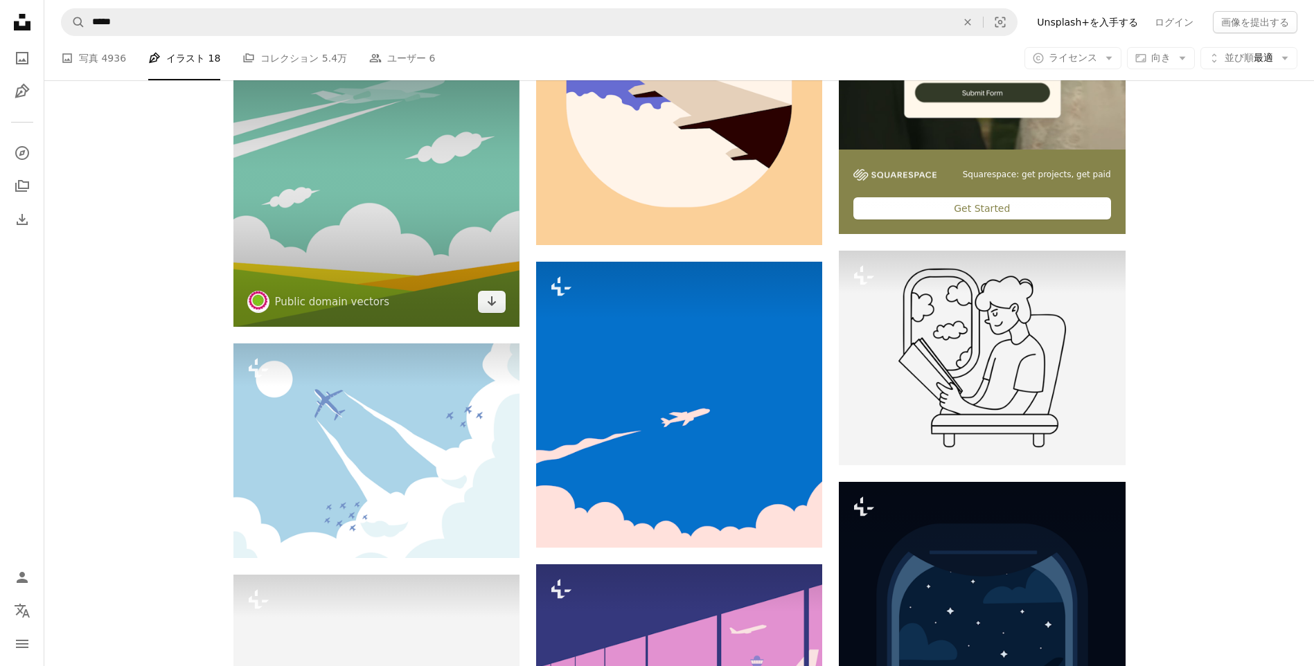
scroll to position [485, 0]
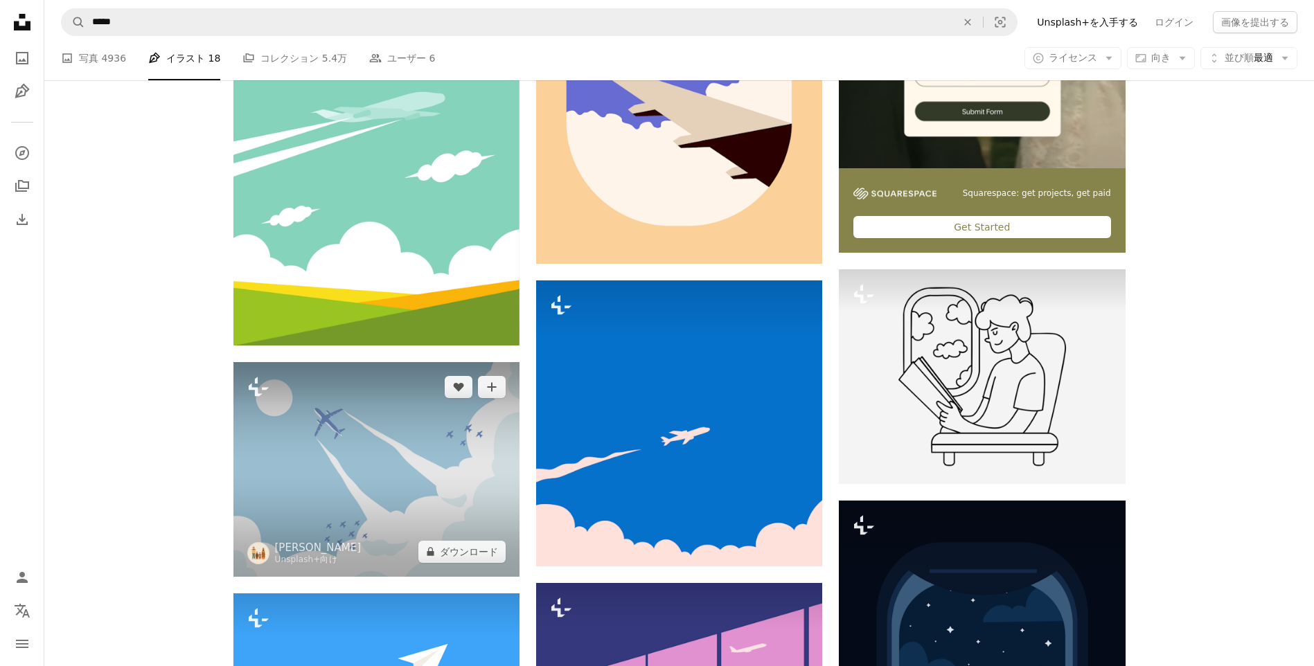
click at [393, 492] on img at bounding box center [376, 469] width 286 height 215
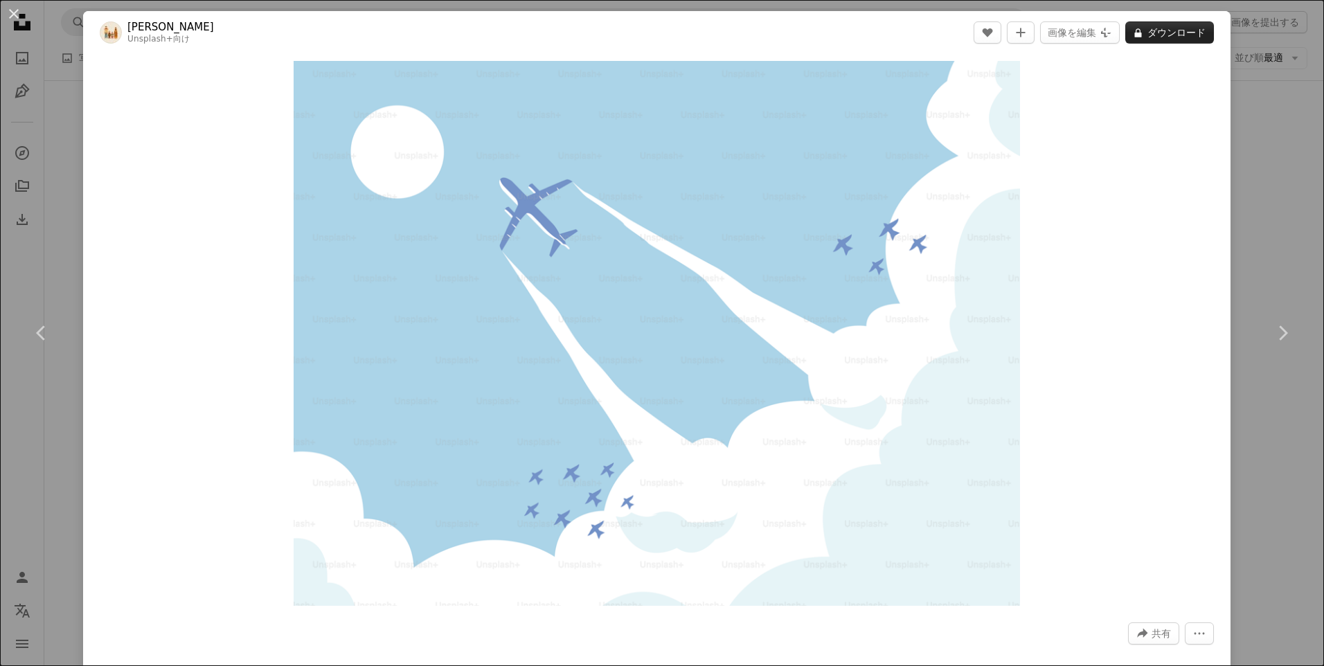
click at [1168, 24] on button "A lock ダウンロード" at bounding box center [1169, 32] width 89 height 22
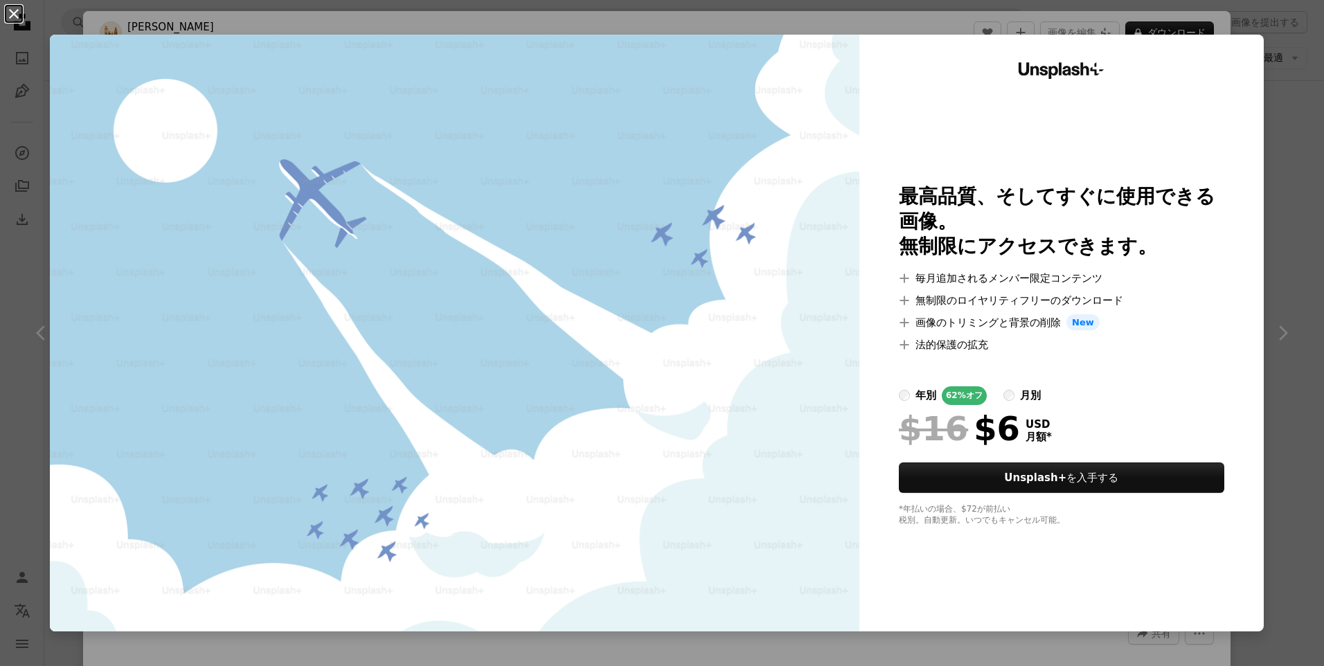
click at [12, 17] on button "An X shape" at bounding box center [14, 14] width 17 height 17
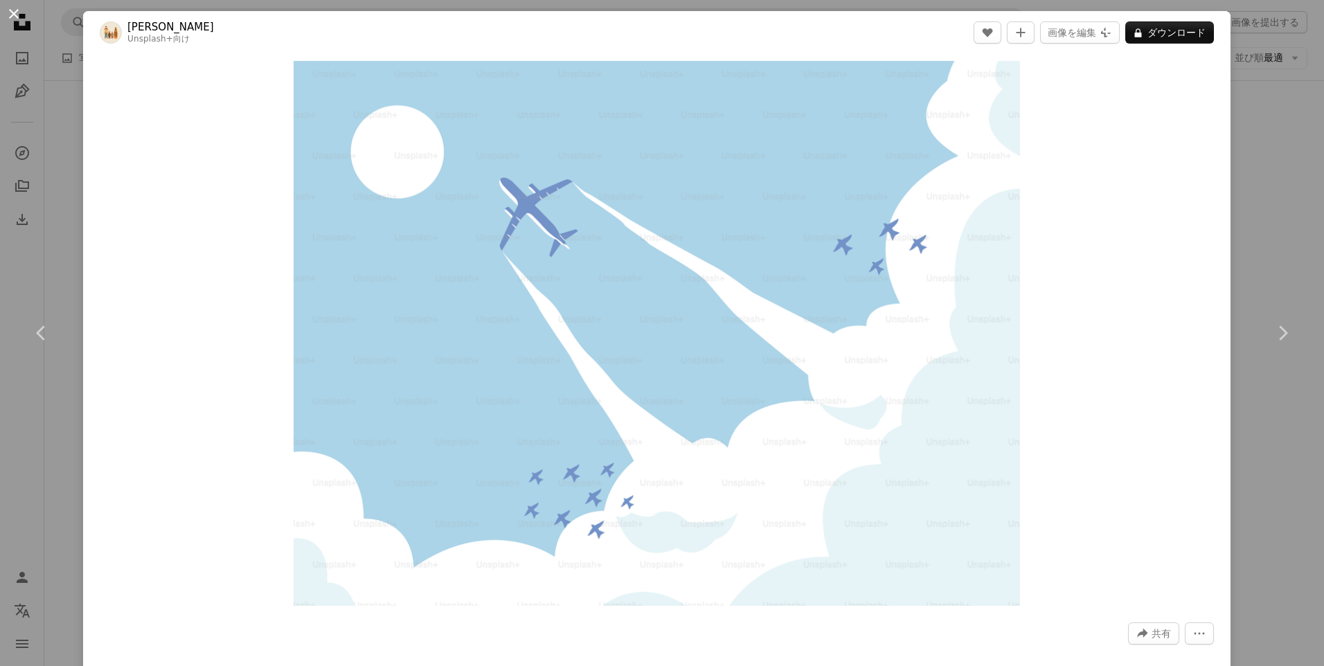
click at [17, 17] on button "An X shape" at bounding box center [14, 14] width 17 height 17
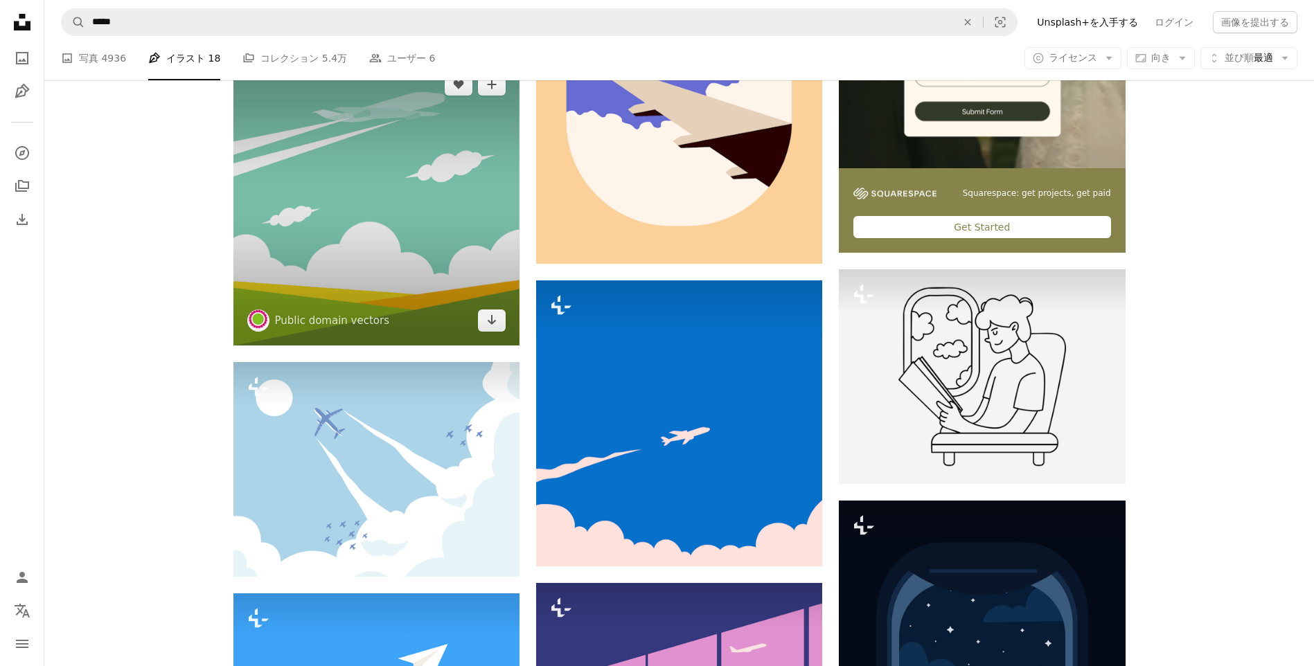
click at [440, 167] on img at bounding box center [376, 203] width 286 height 286
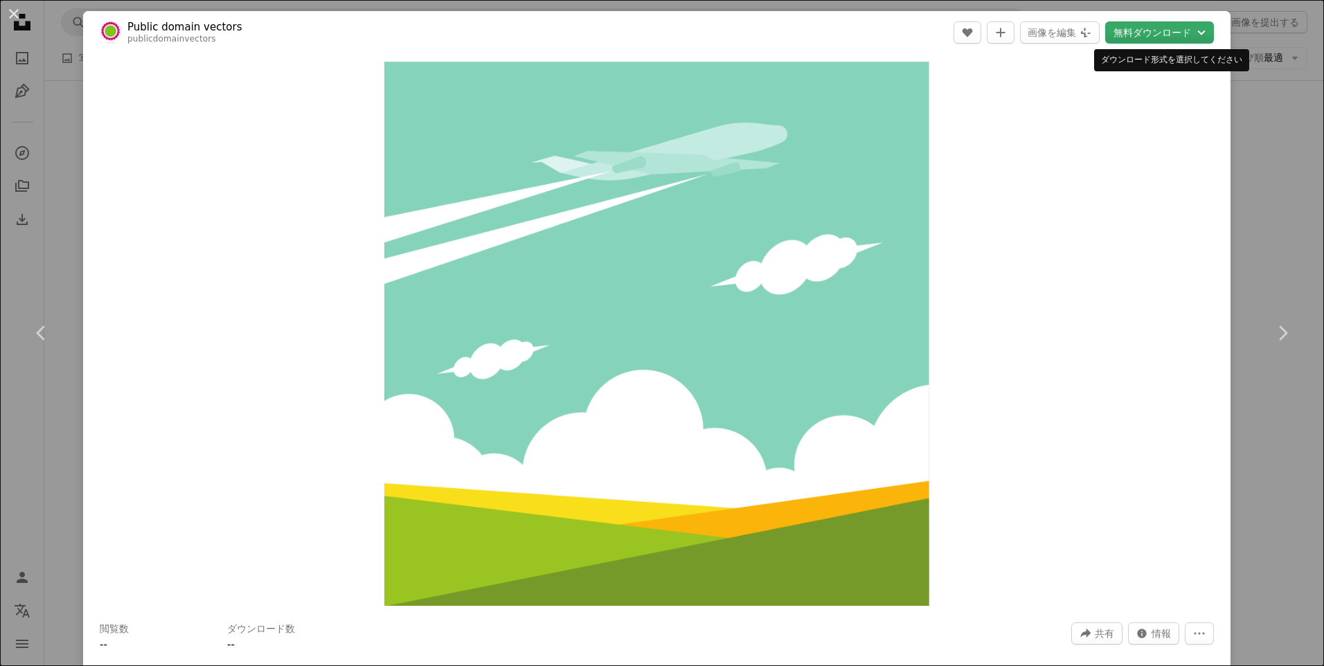
click at [1155, 35] on button "無料ダウンロード Chevron down" at bounding box center [1159, 32] width 109 height 22
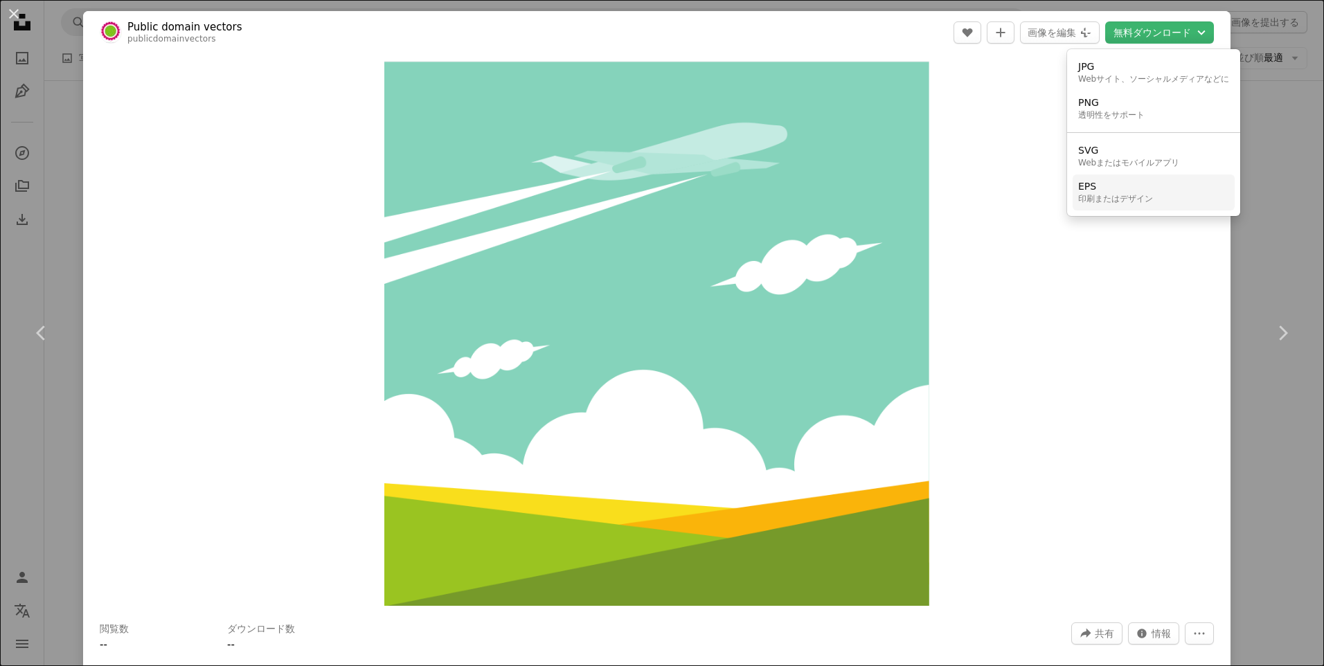
click at [1101, 195] on div "印刷またはデザイン" at bounding box center [1115, 199] width 75 height 11
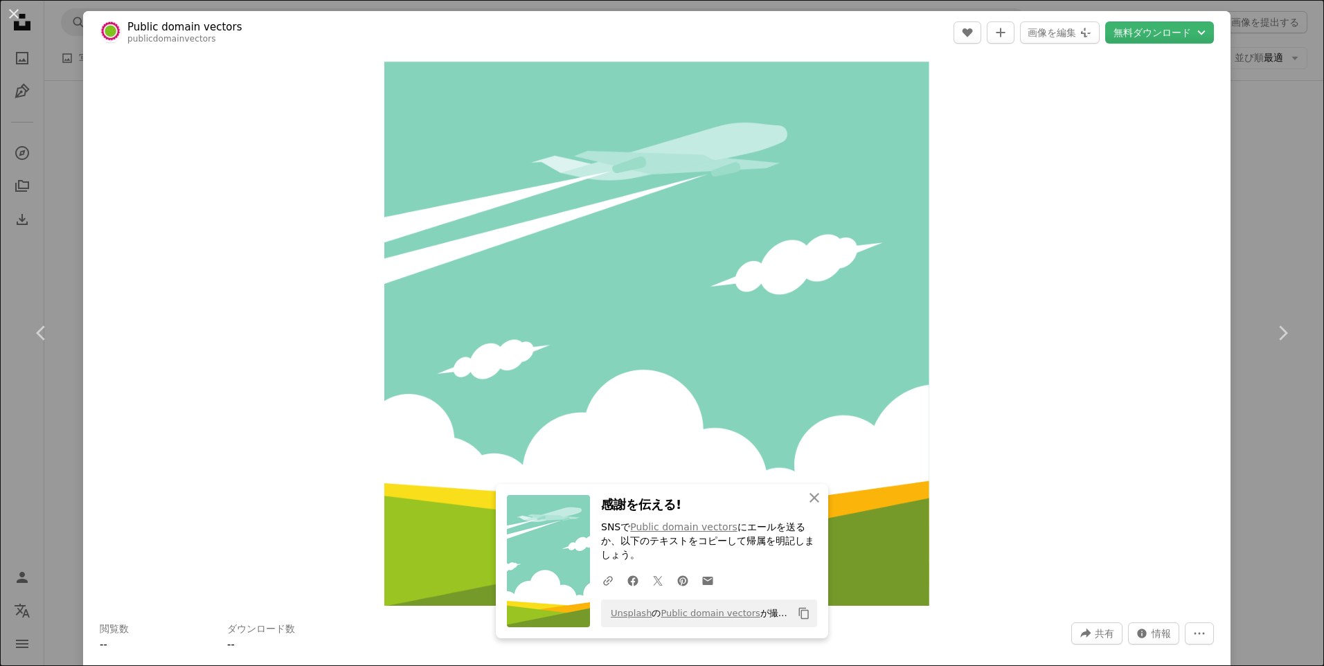
click at [991, 359] on div "Zoom in" at bounding box center [656, 333] width 1147 height 559
click at [1165, 26] on button "無料ダウンロード Chevron down" at bounding box center [1159, 32] width 109 height 22
click at [1132, 84] on div "Webサイト、ソーシャルメディアなどに" at bounding box center [1153, 79] width 151 height 11
click at [9, 17] on button "An X shape" at bounding box center [14, 14] width 17 height 17
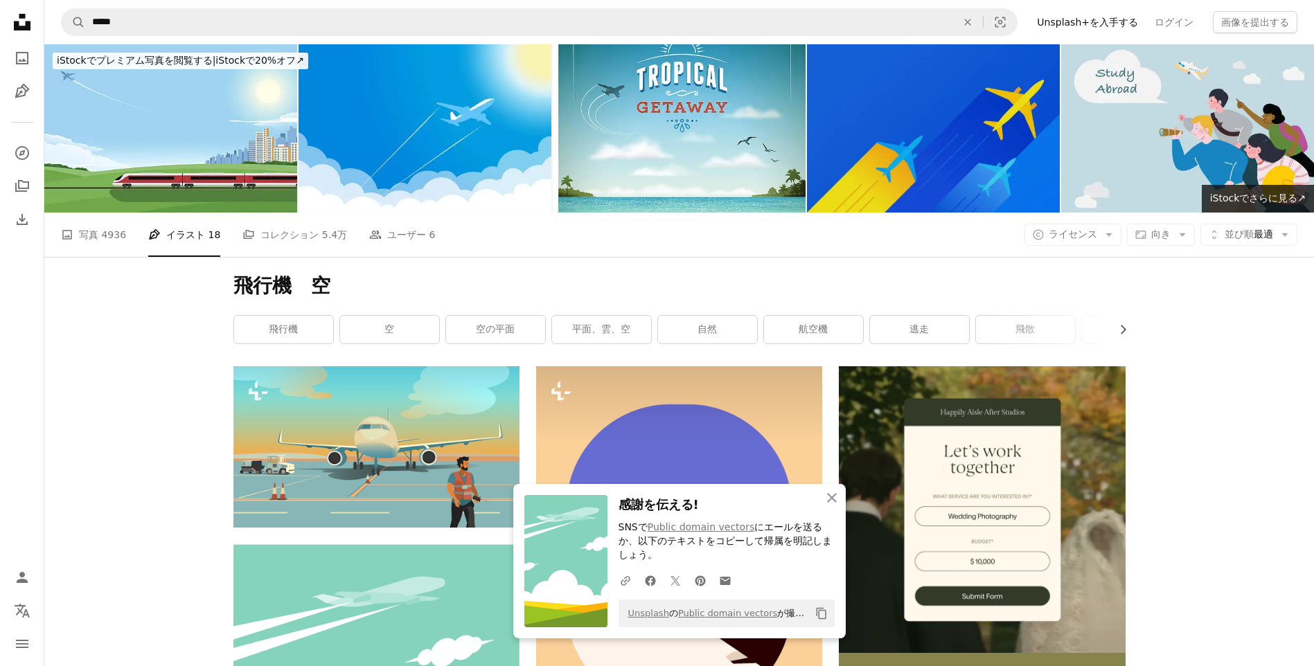
click at [874, 139] on img at bounding box center [933, 128] width 253 height 168
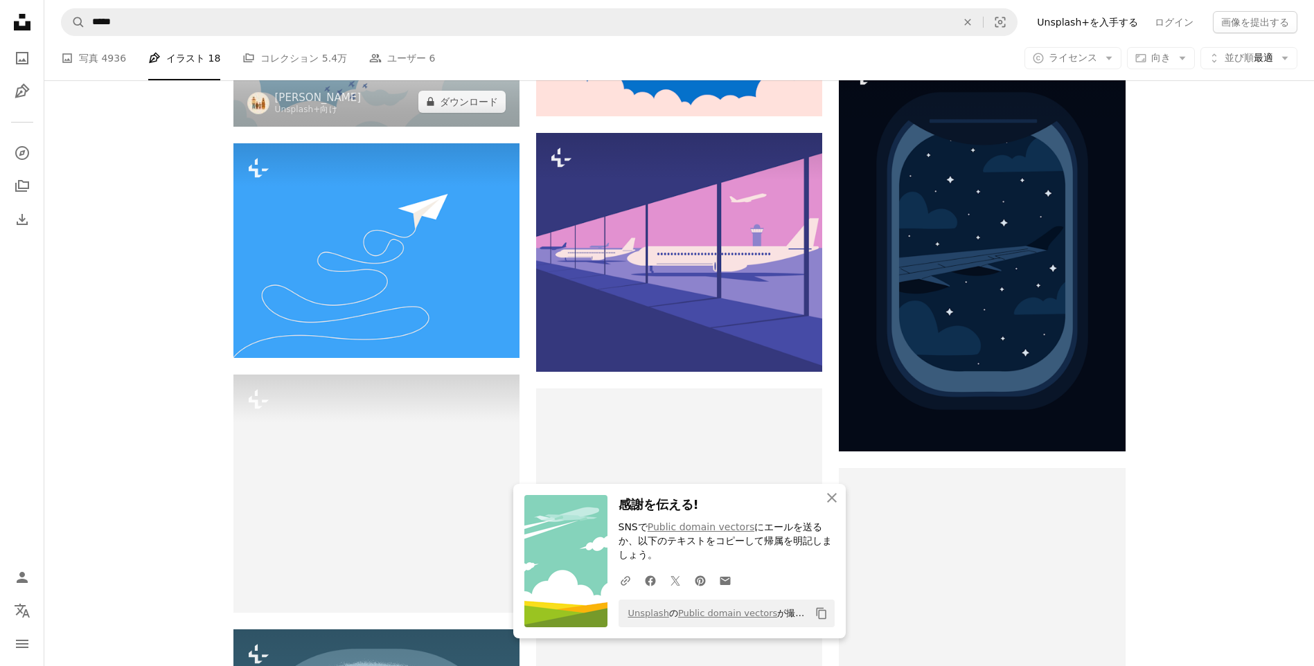
scroll to position [571, 0]
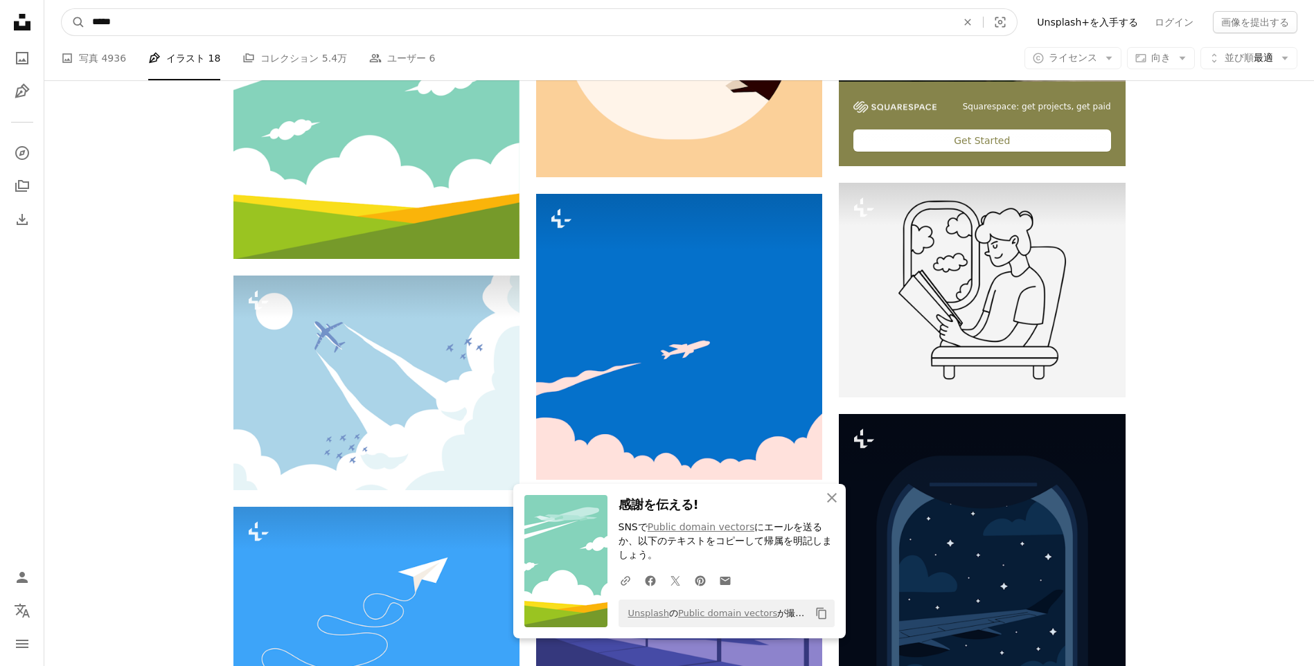
drag, startPoint x: 235, startPoint y: 21, endPoint x: 59, endPoint y: 3, distance: 176.7
click at [100, 13] on input "*****" at bounding box center [518, 22] width 867 height 26
type input "*"
type input "****"
click button "A magnifying glass" at bounding box center [74, 22] width 24 height 26
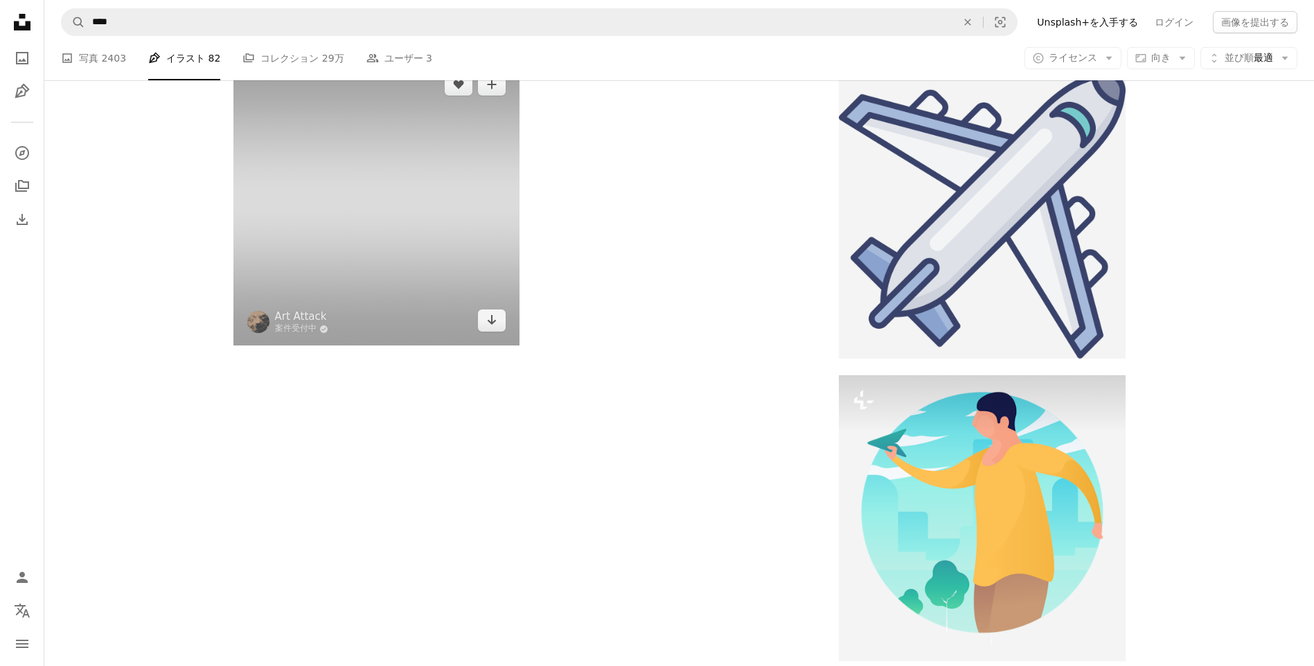
scroll to position [1991, 0]
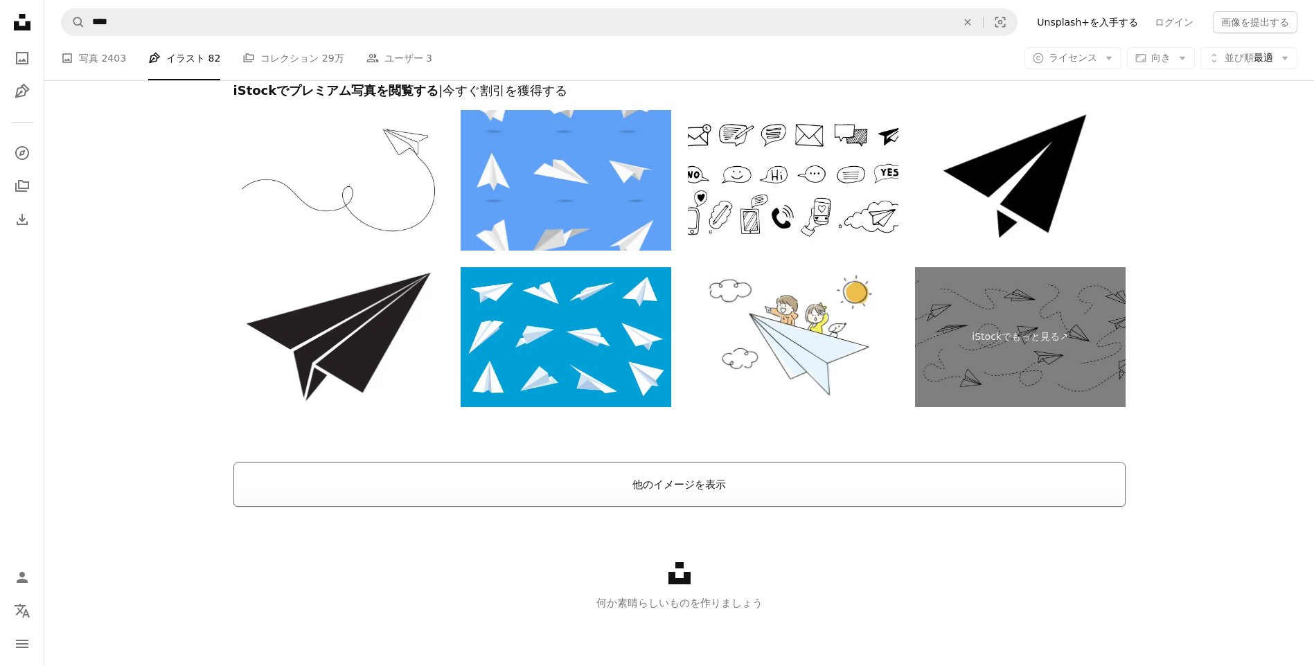
click at [668, 483] on button "他のイメージを表示" at bounding box center [679, 485] width 892 height 44
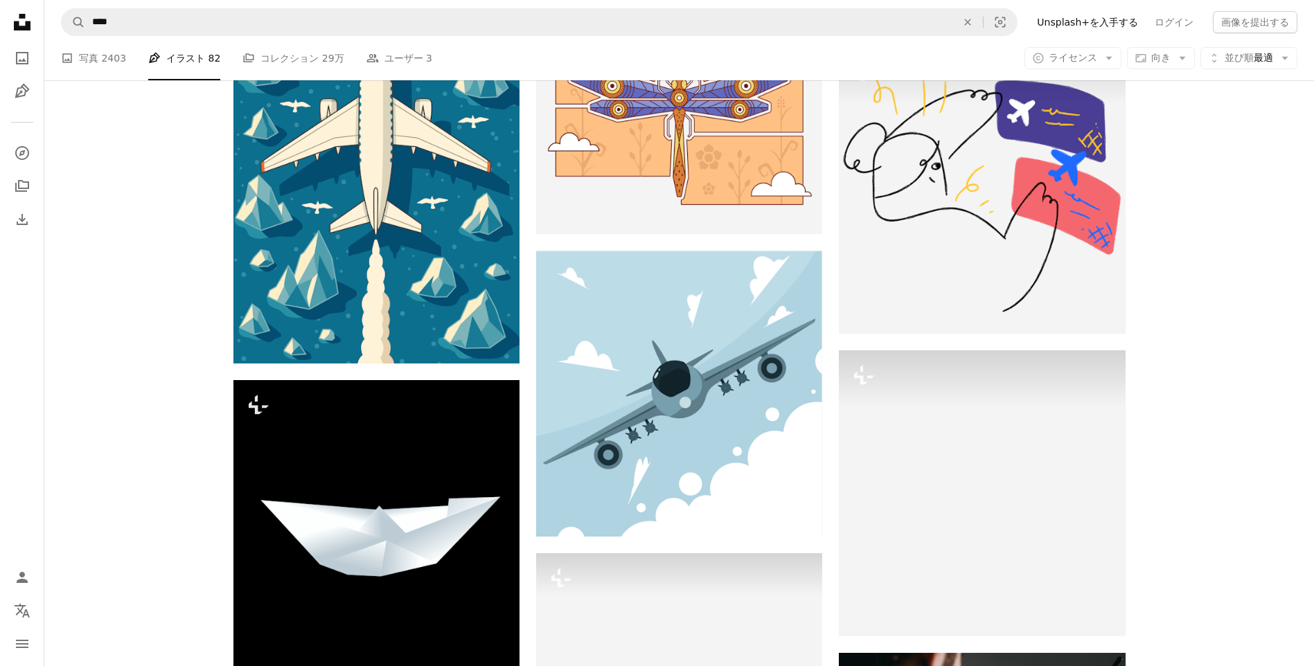
scroll to position [5490, 0]
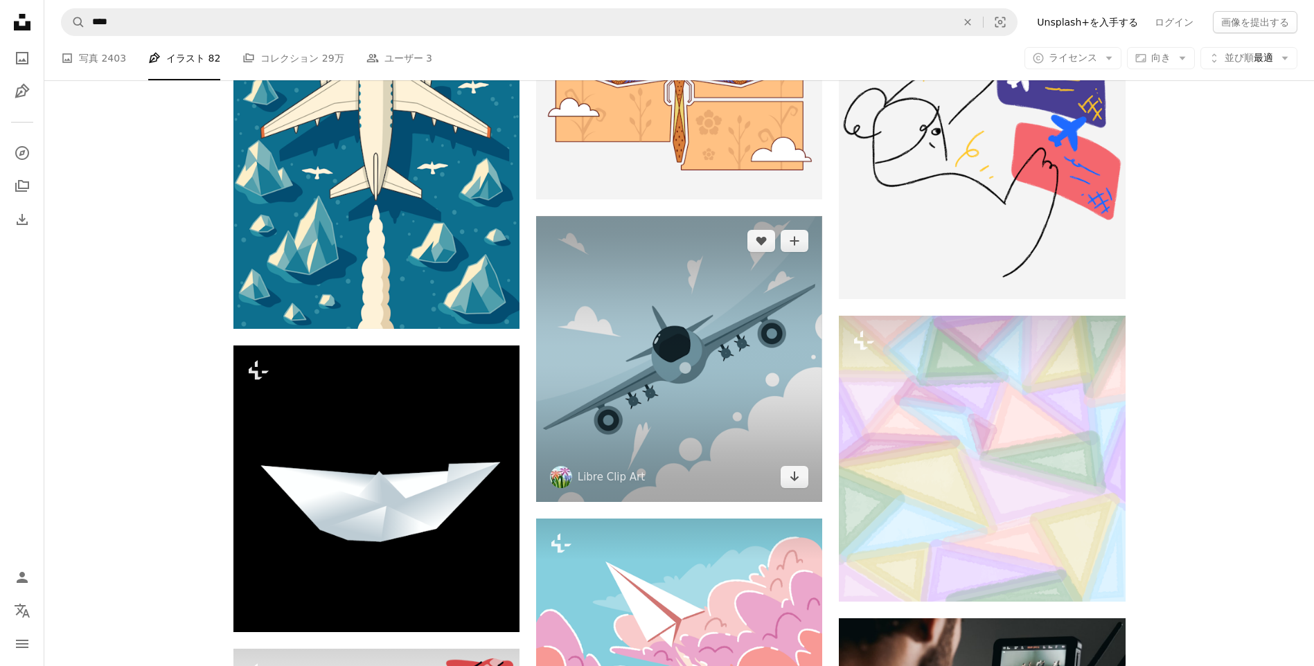
click at [690, 404] on img at bounding box center [679, 359] width 286 height 286
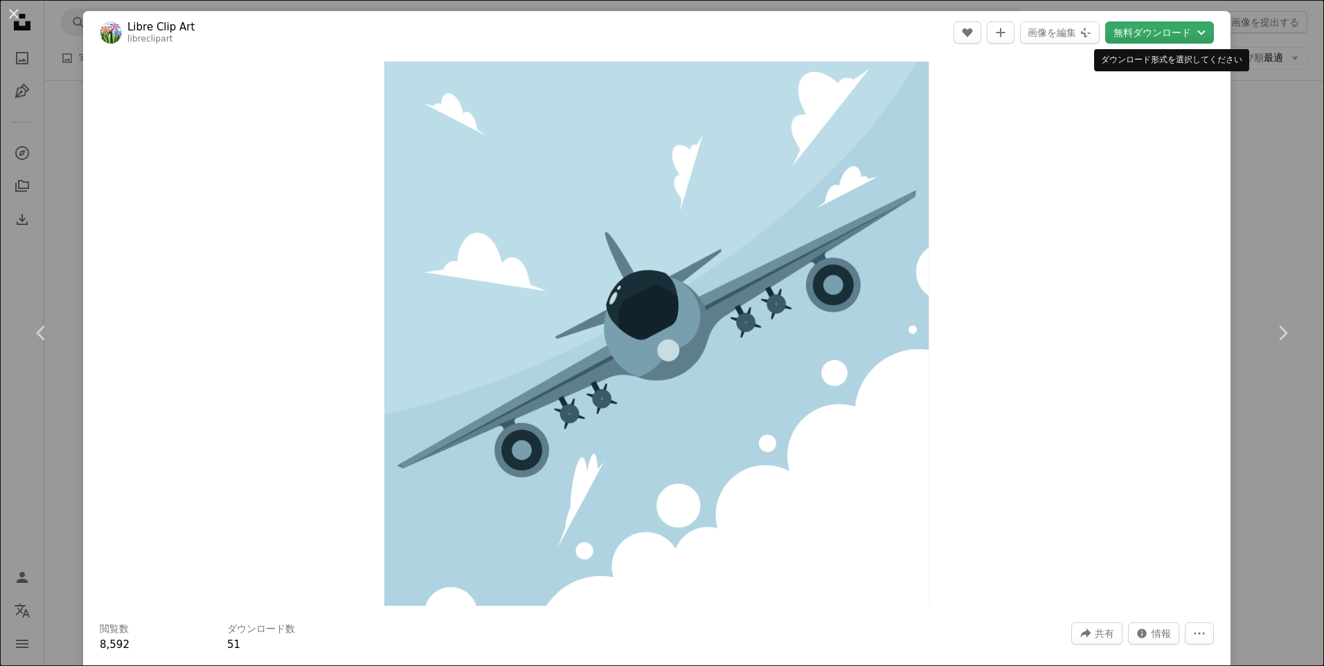
click at [1146, 35] on button "無料ダウンロード Chevron down" at bounding box center [1159, 32] width 109 height 22
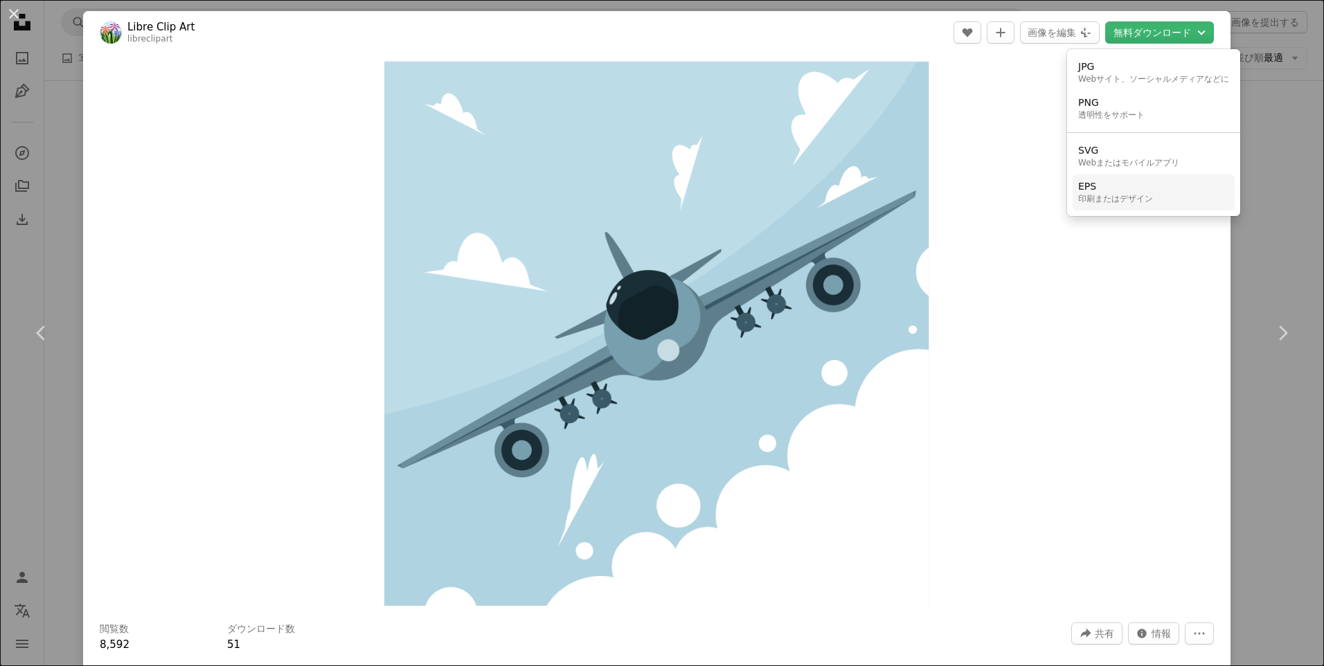
click at [1097, 189] on div "EPS" at bounding box center [1115, 187] width 75 height 14
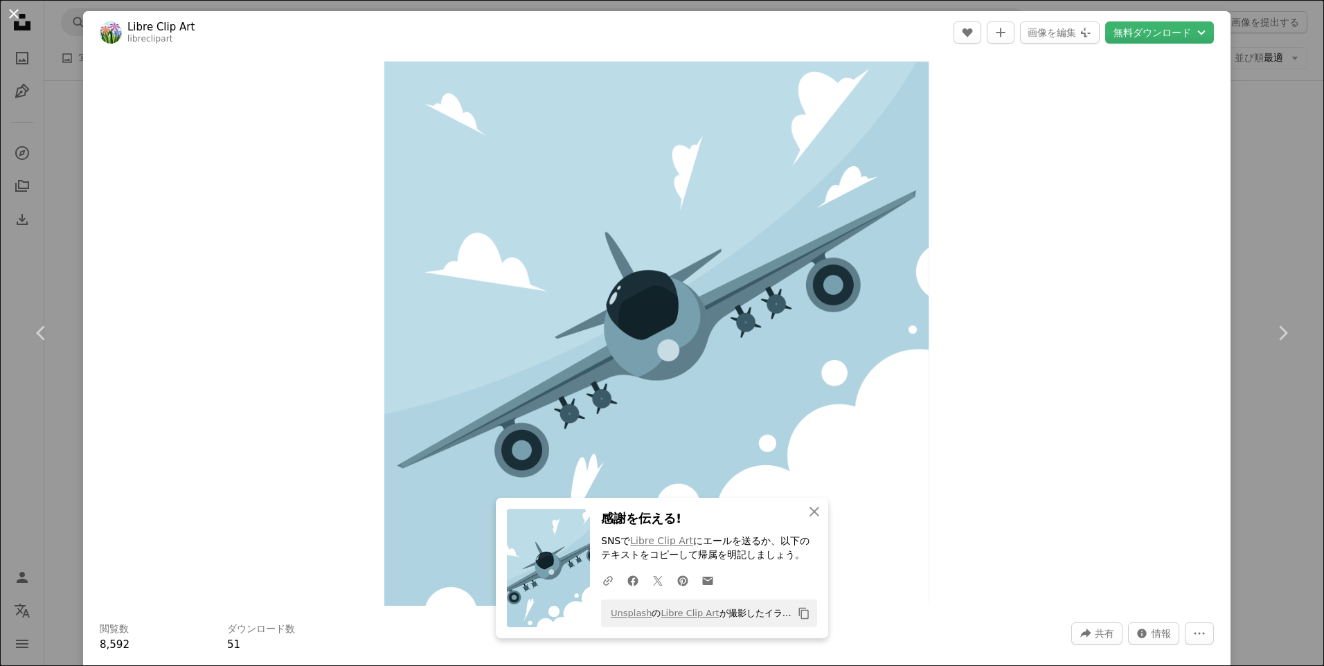
click at [17, 10] on button "An X shape" at bounding box center [14, 14] width 17 height 17
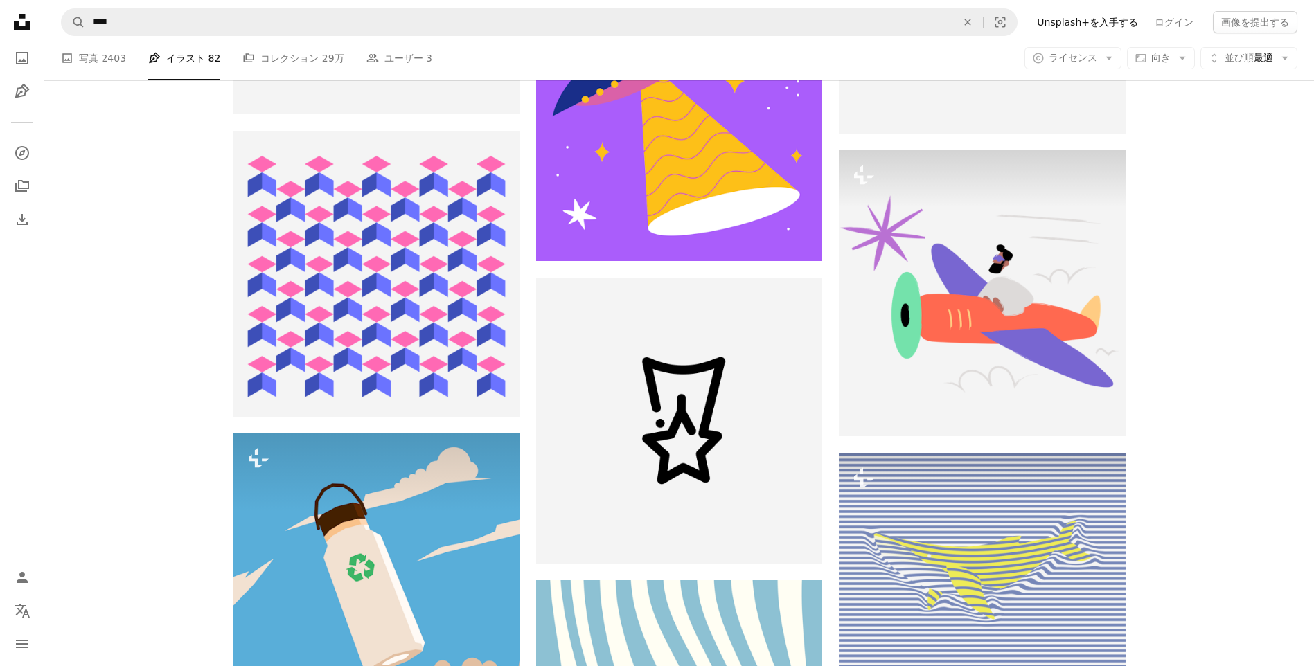
scroll to position [35891, 0]
